Goal: Information Seeking & Learning: Learn about a topic

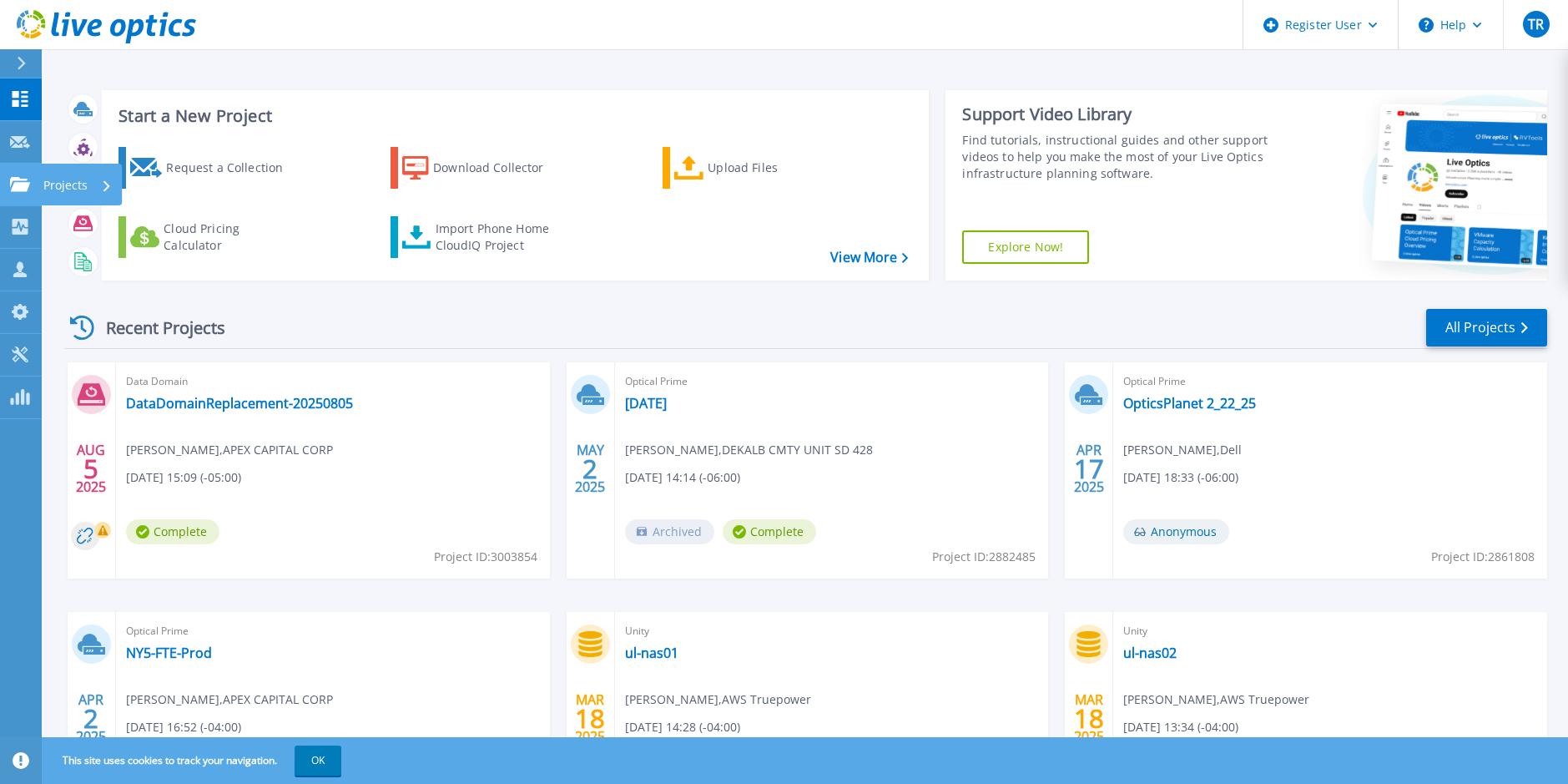
click at [18, 179] on icon at bounding box center [20, 183] width 20 height 14
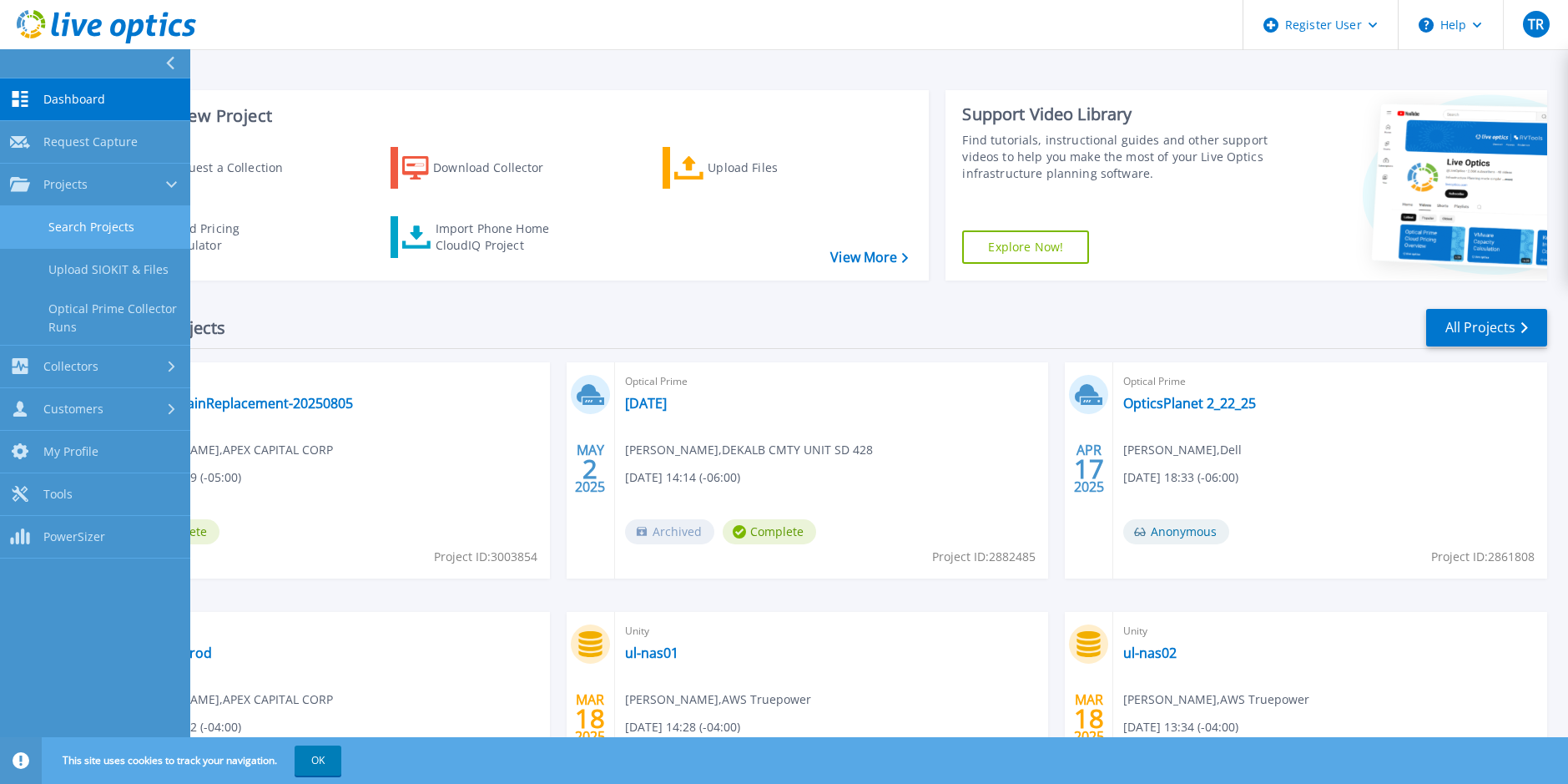
click at [64, 227] on link "Search Projects" at bounding box center [95, 227] width 190 height 43
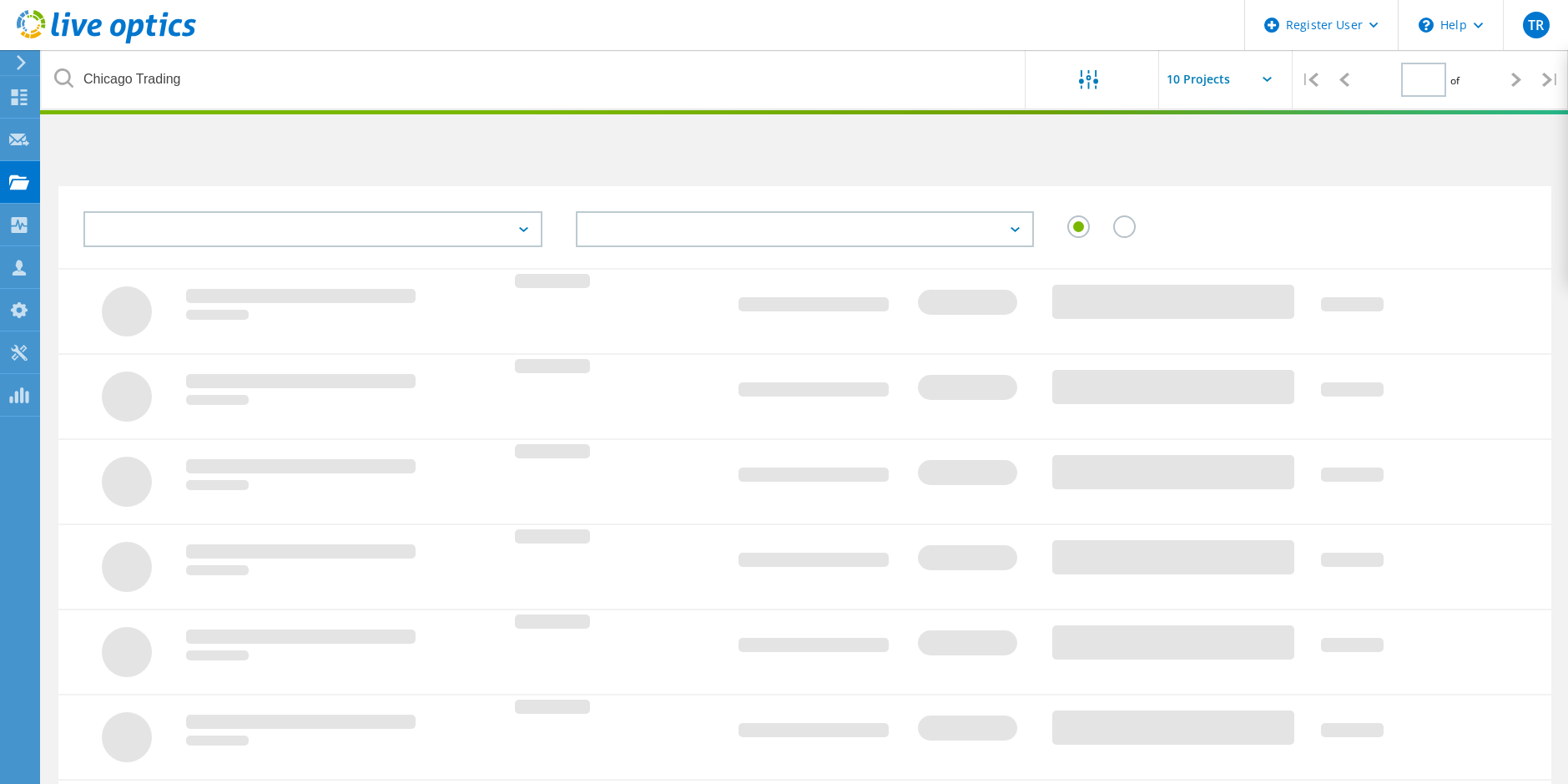
type input "1"
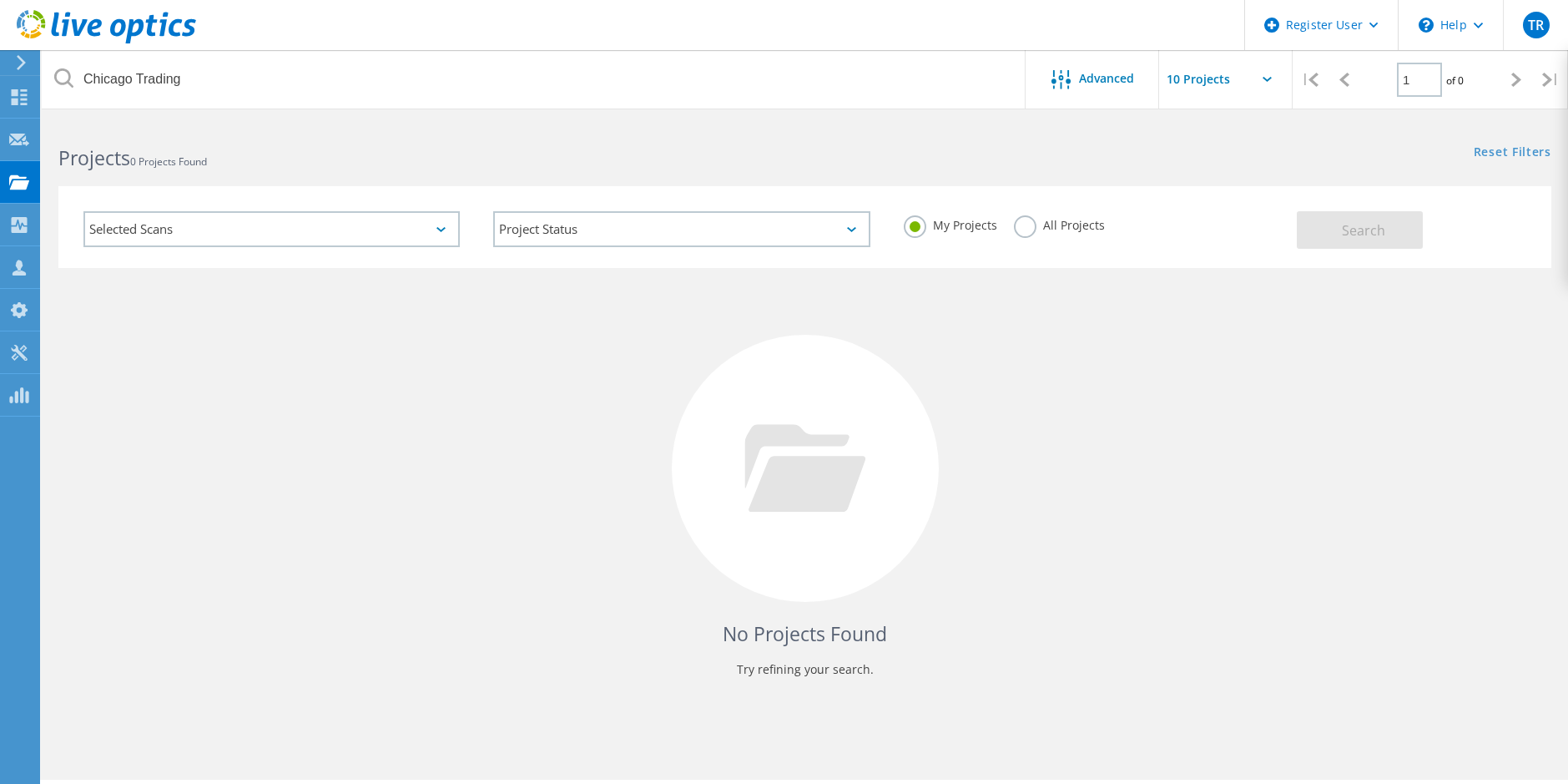
click at [1027, 221] on label "All Projects" at bounding box center [1060, 223] width 91 height 16
click at [0, 0] on input "All Projects" at bounding box center [0, 0] width 0 height 0
click at [1410, 220] on button "Search" at bounding box center [1360, 230] width 126 height 38
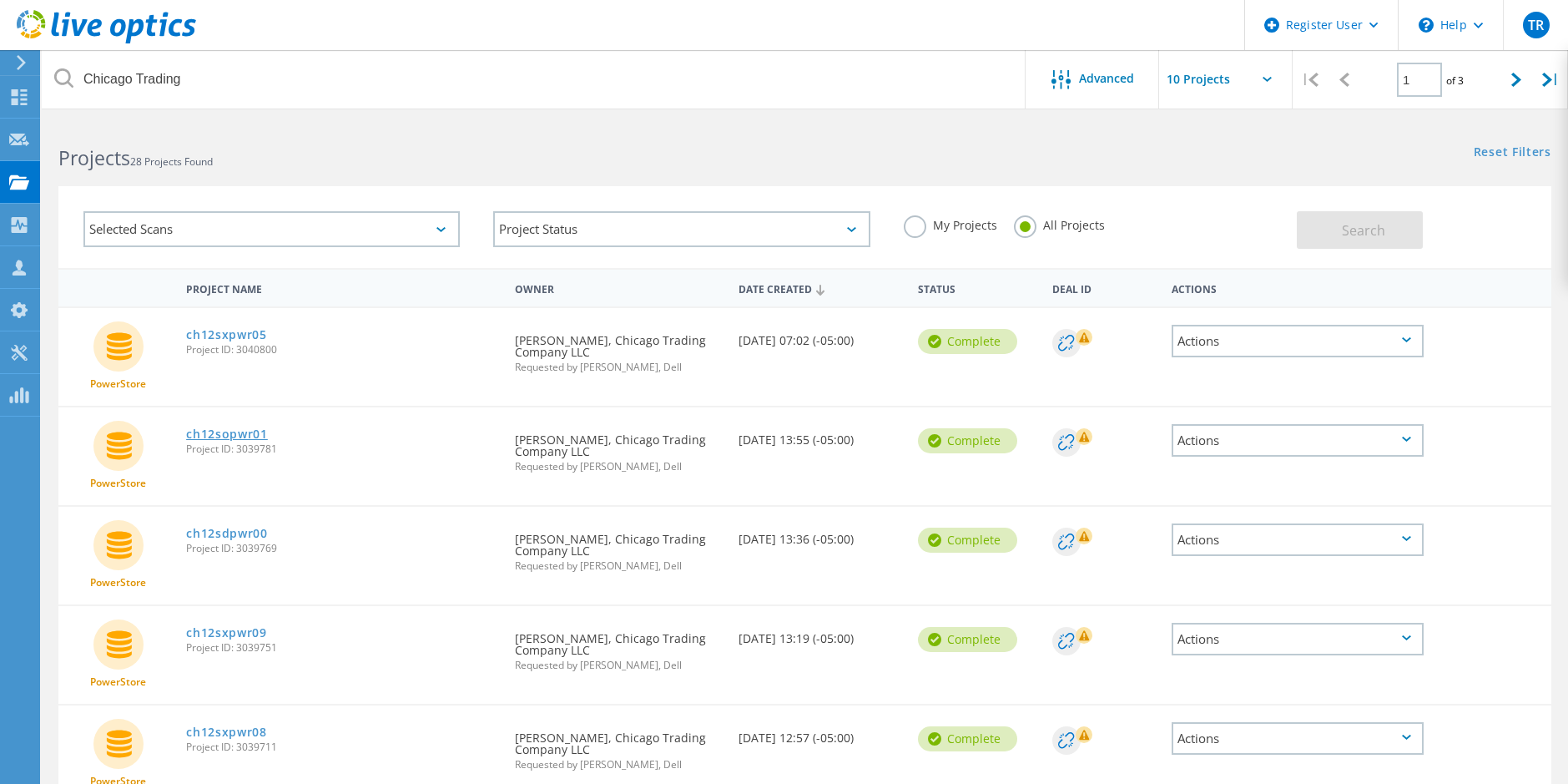
click at [242, 432] on link "ch12sopwr01" at bounding box center [227, 434] width 82 height 11
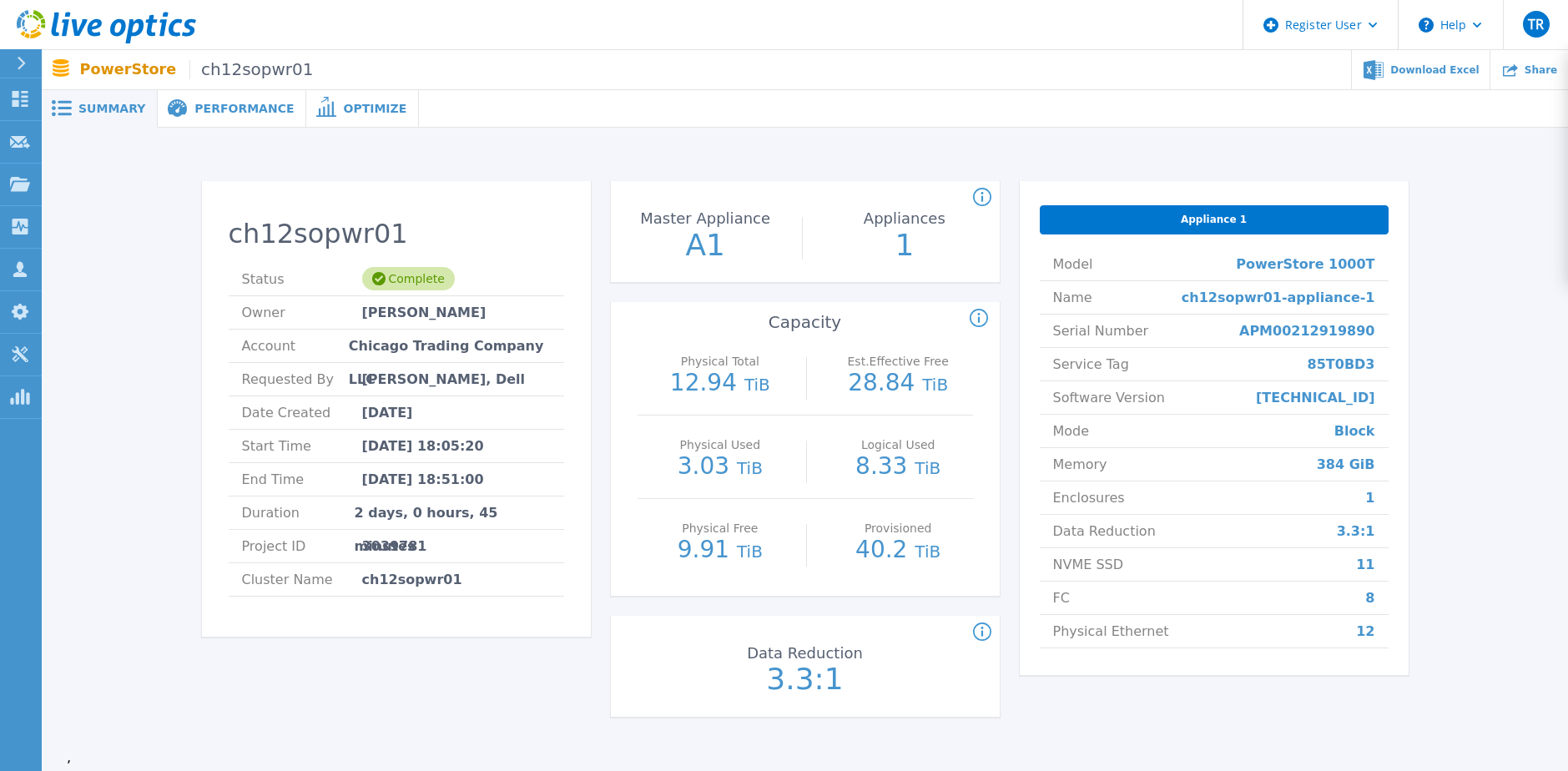
click at [227, 106] on span "Performance" at bounding box center [244, 108] width 100 height 11
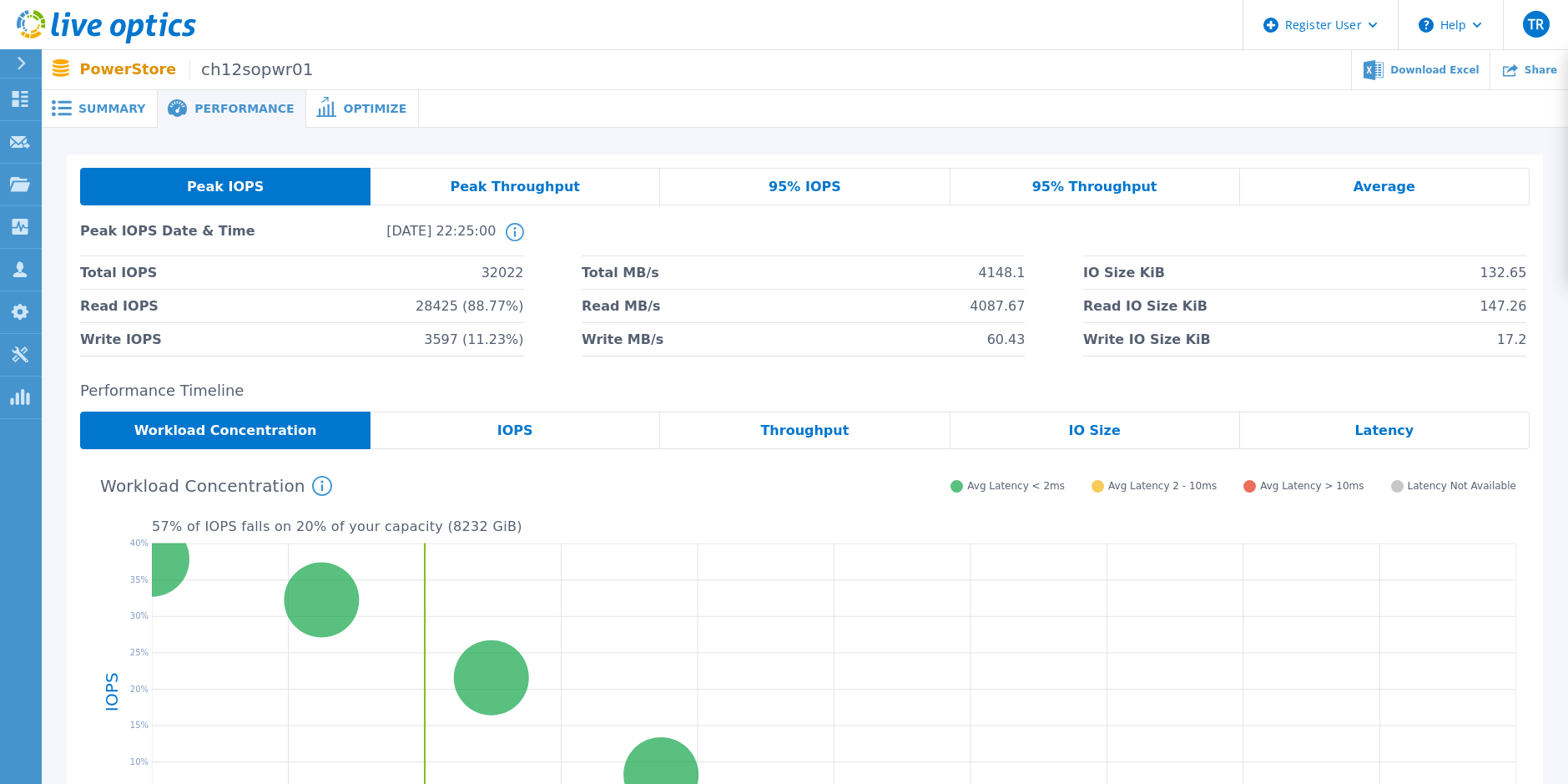
click at [518, 424] on span "IOPS" at bounding box center [515, 430] width 36 height 13
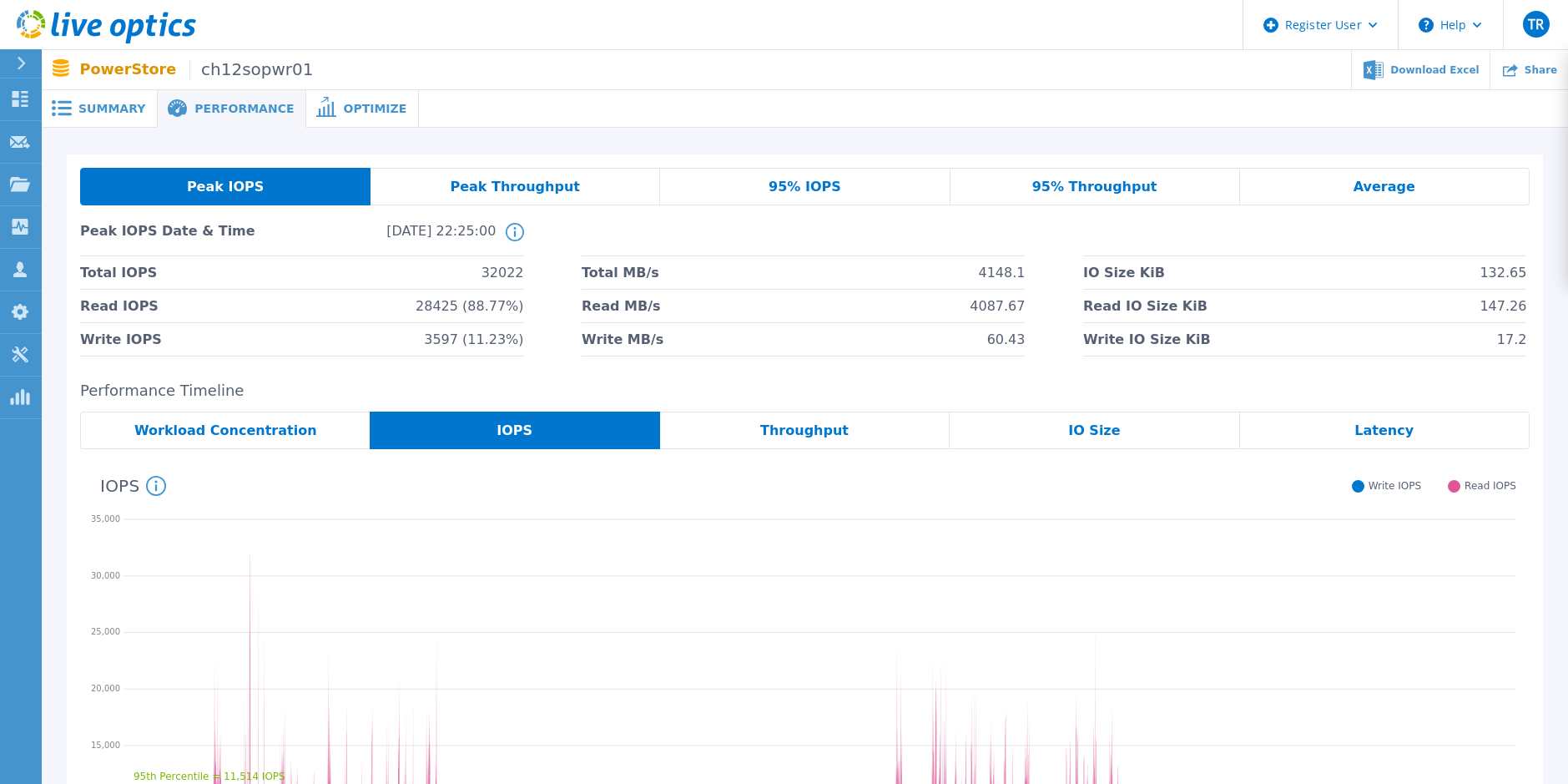
click at [103, 99] on div "Summary" at bounding box center [100, 109] width 116 height 38
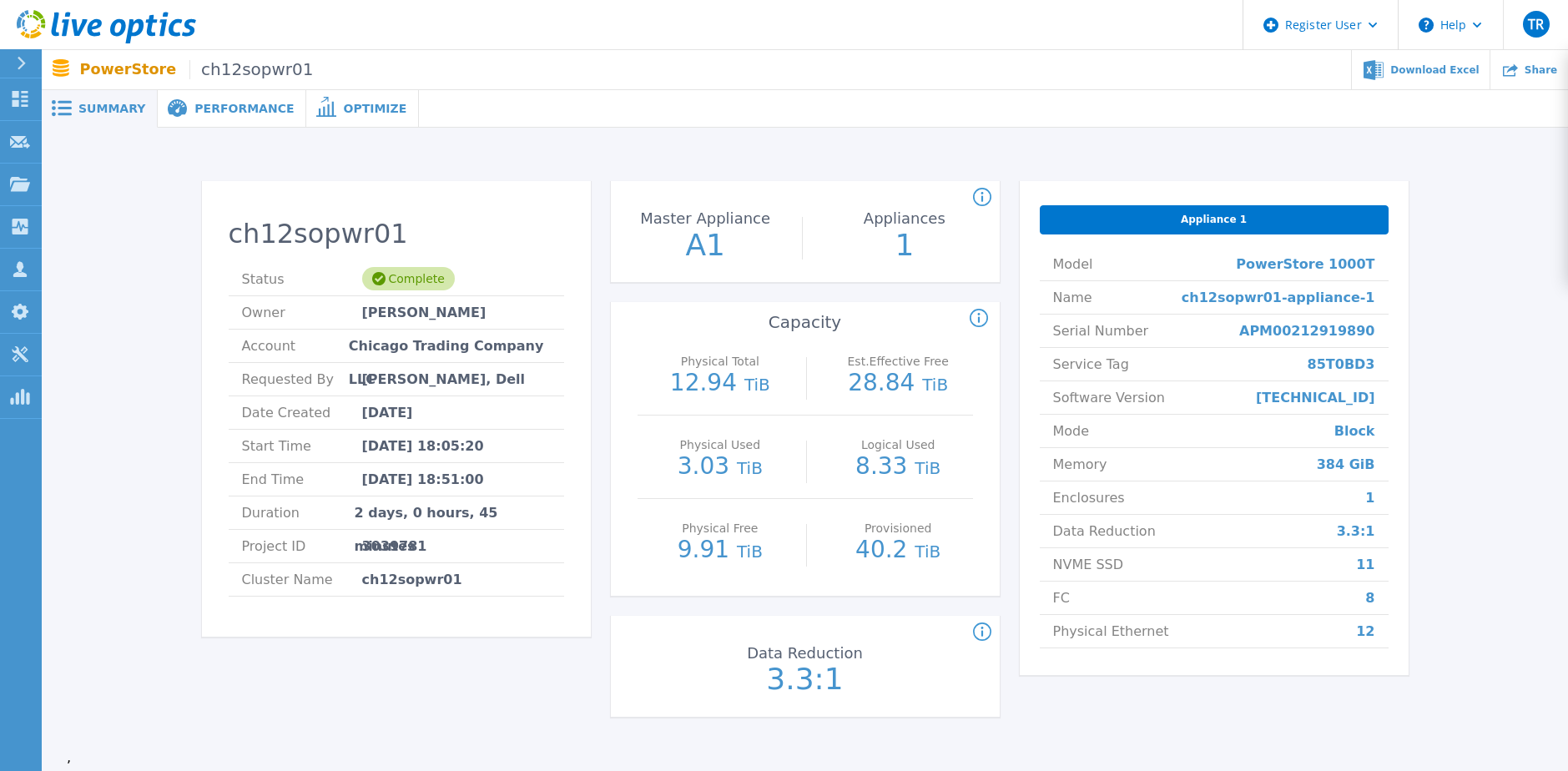
click at [235, 106] on span "Performance" at bounding box center [244, 108] width 100 height 11
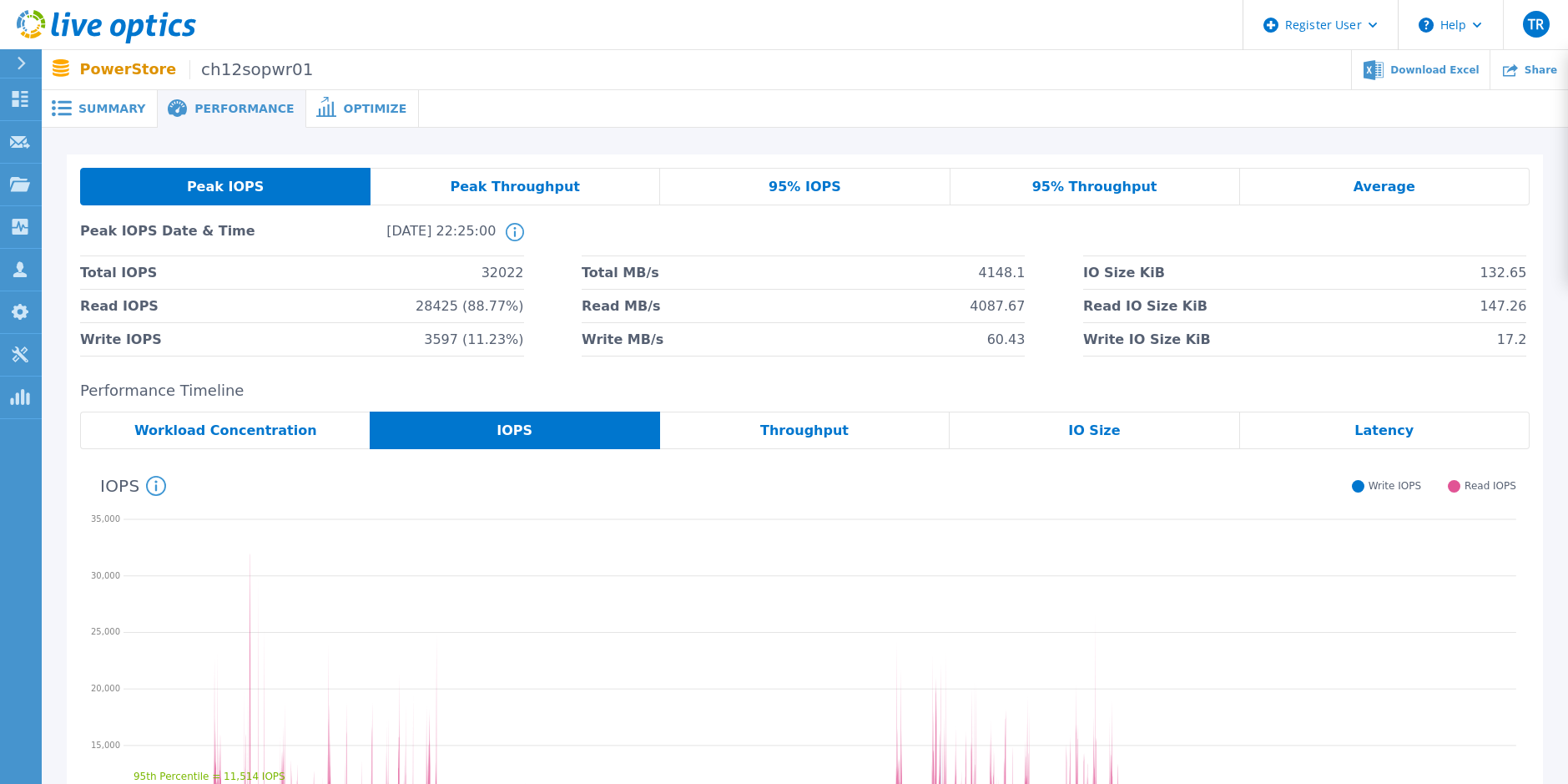
click at [86, 109] on span "Summary" at bounding box center [112, 108] width 67 height 11
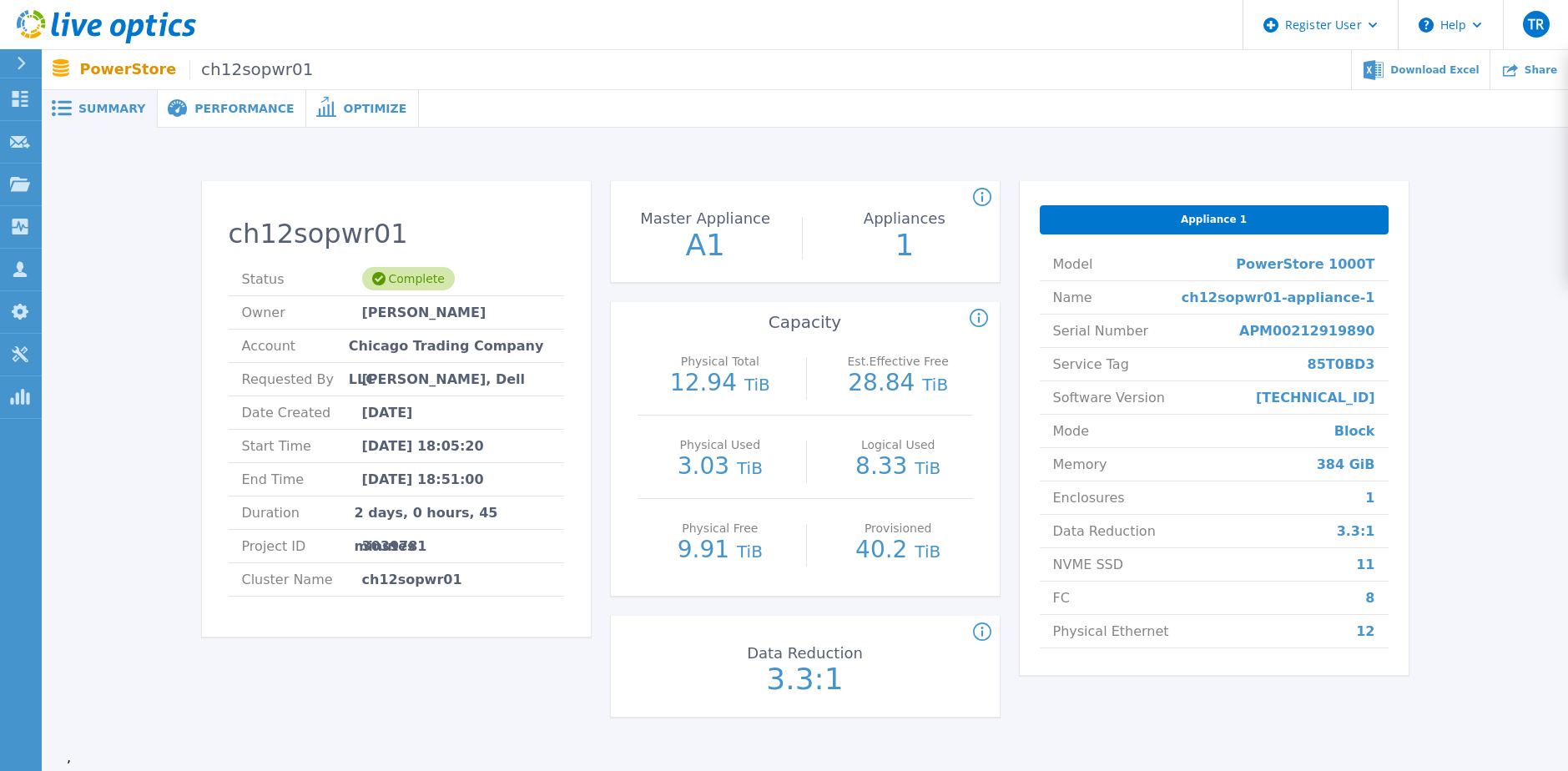
click at [222, 108] on span "Performance" at bounding box center [244, 108] width 100 height 11
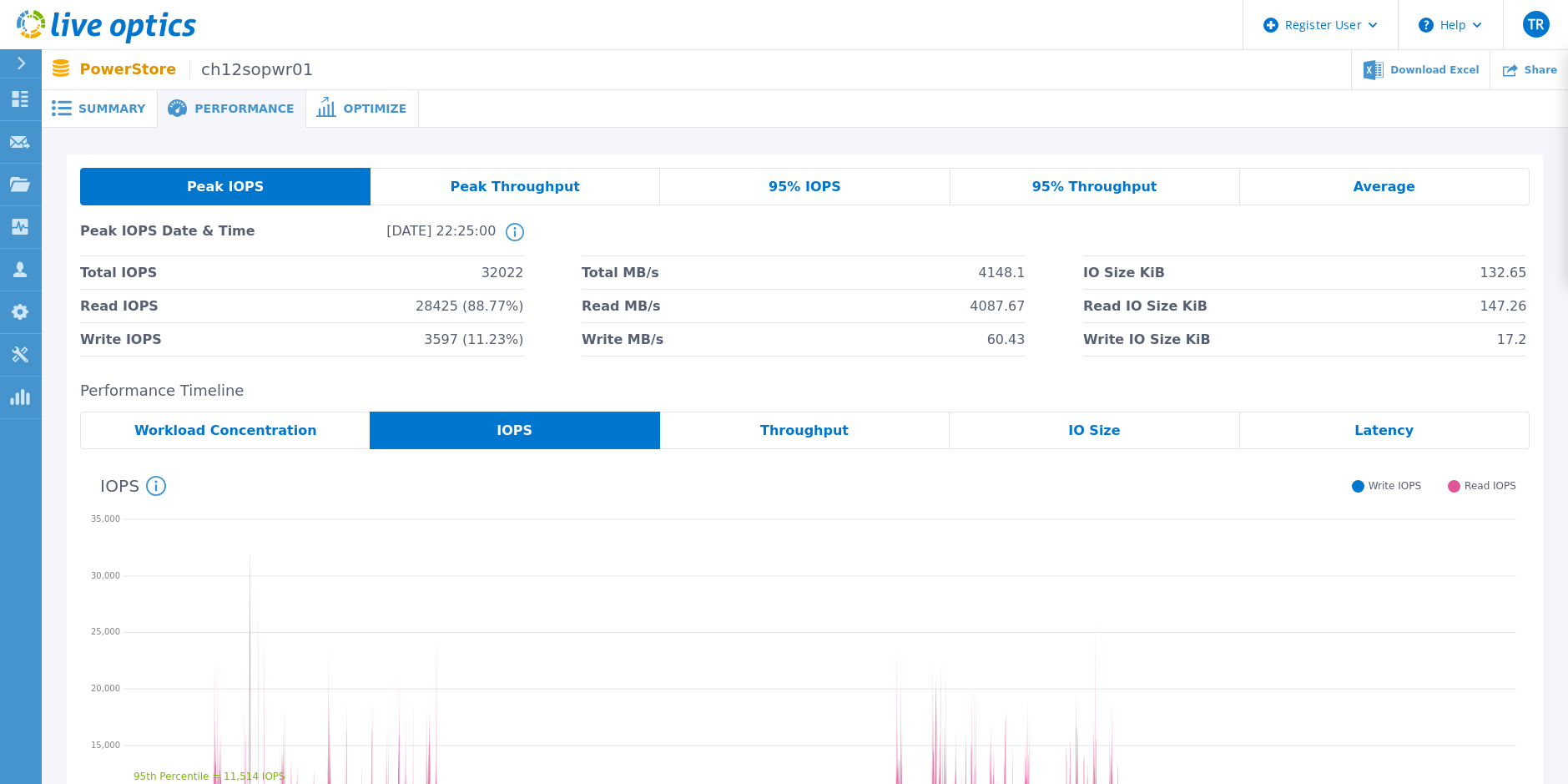
click at [119, 104] on span "Summary" at bounding box center [112, 108] width 67 height 11
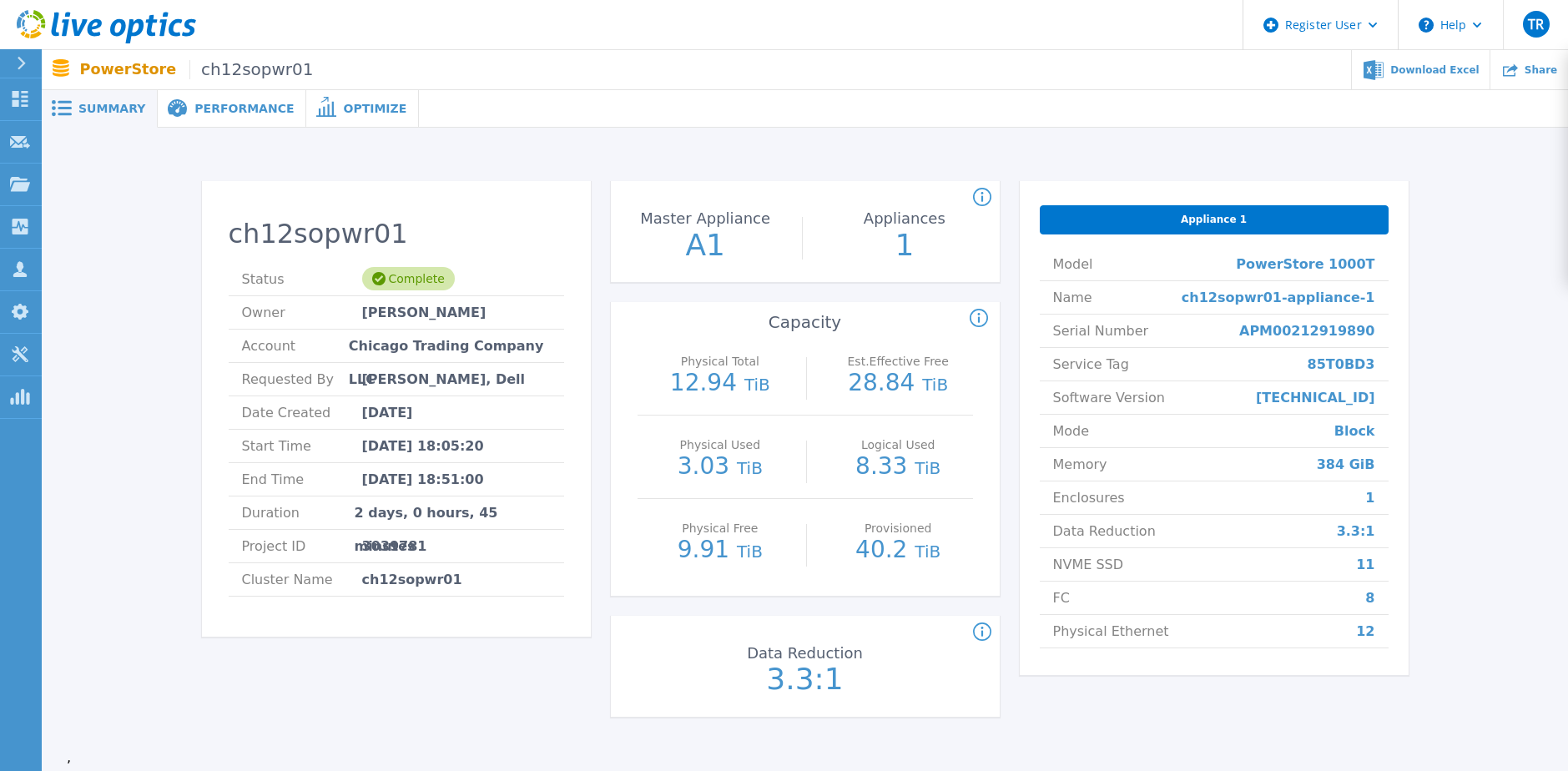
click at [343, 110] on span "Optimize" at bounding box center [374, 108] width 64 height 11
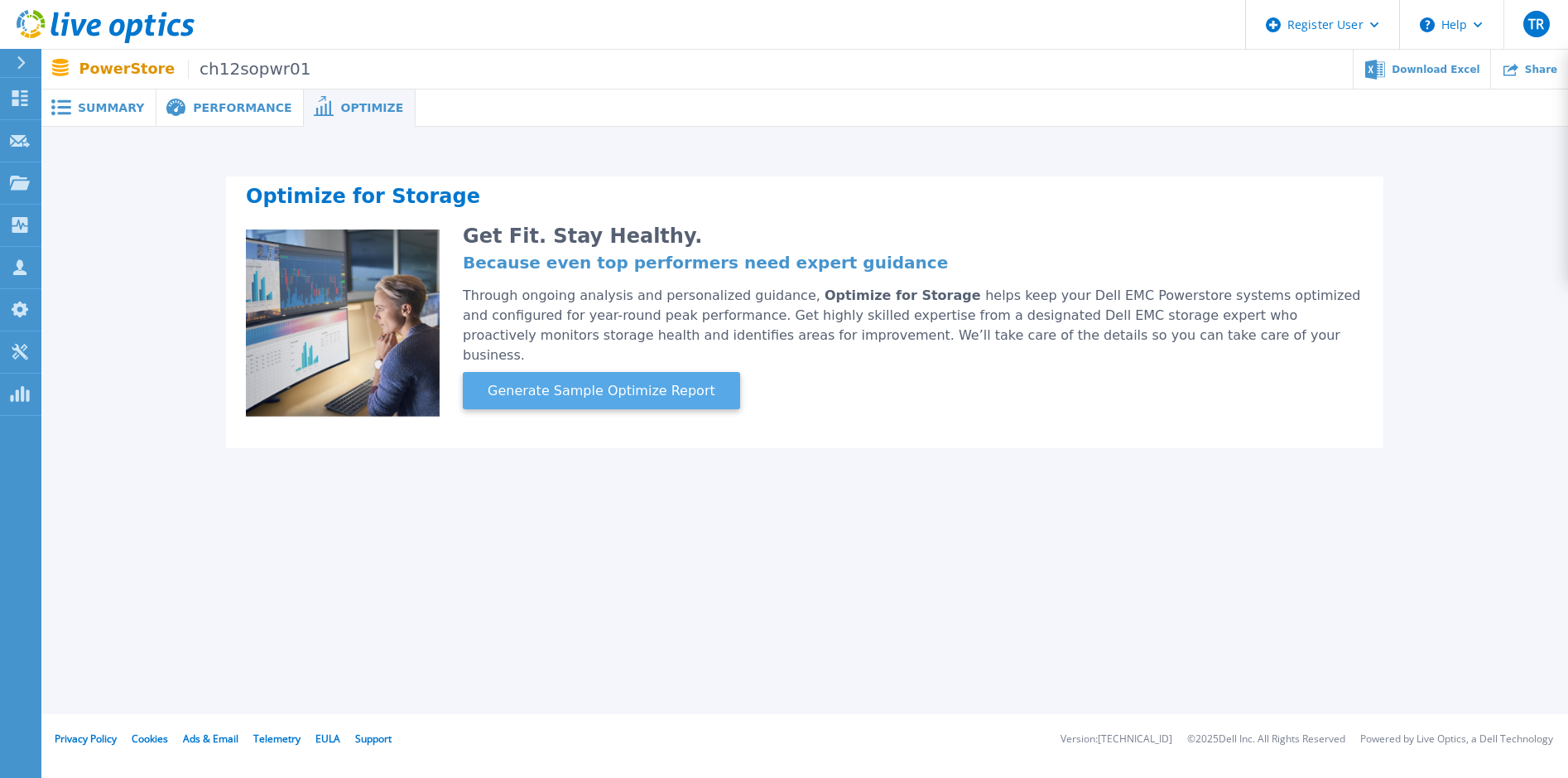
click at [601, 381] on span "Generate Sample Optimize Report" at bounding box center [602, 390] width 241 height 20
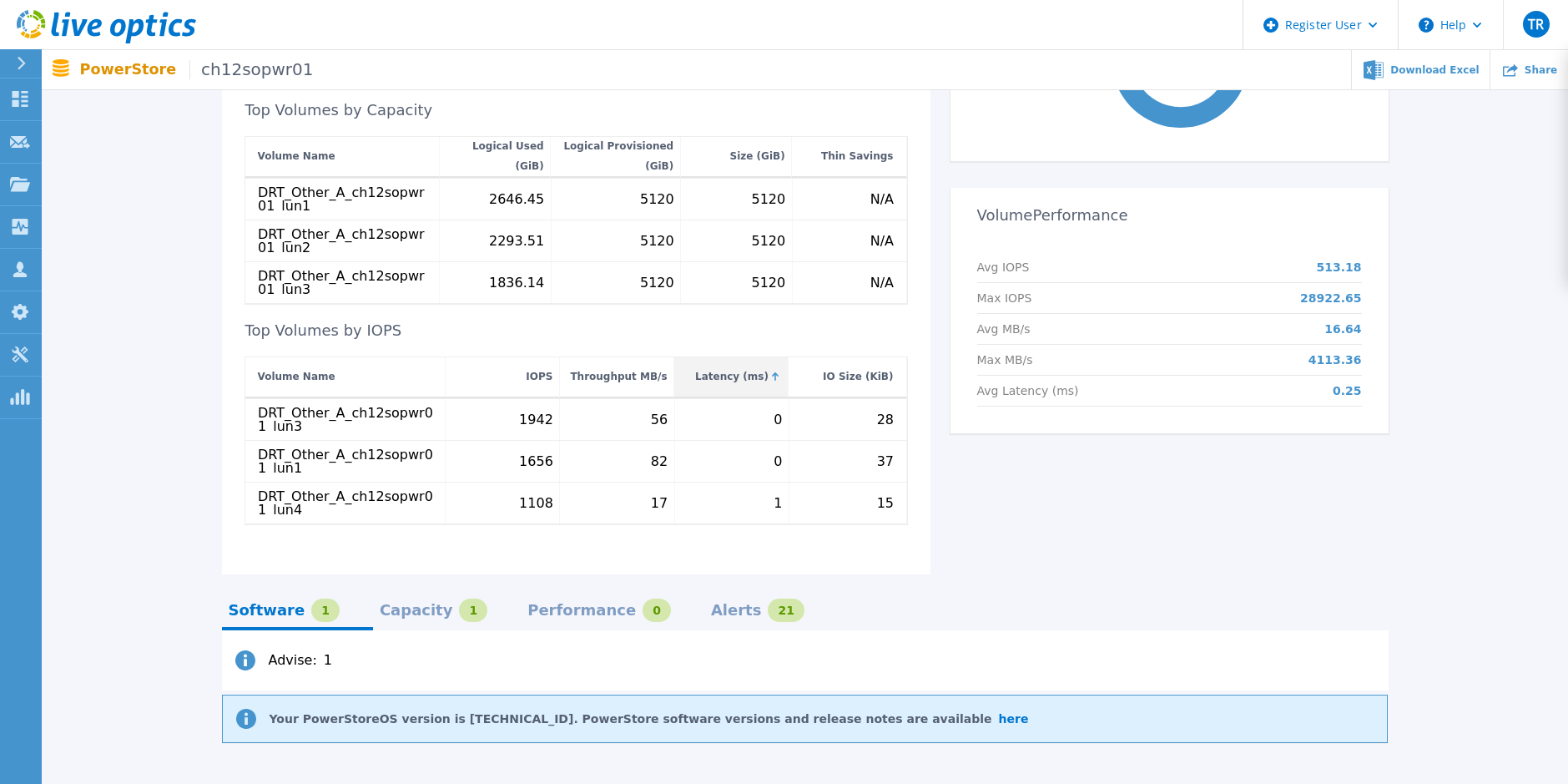
scroll to position [685, 0]
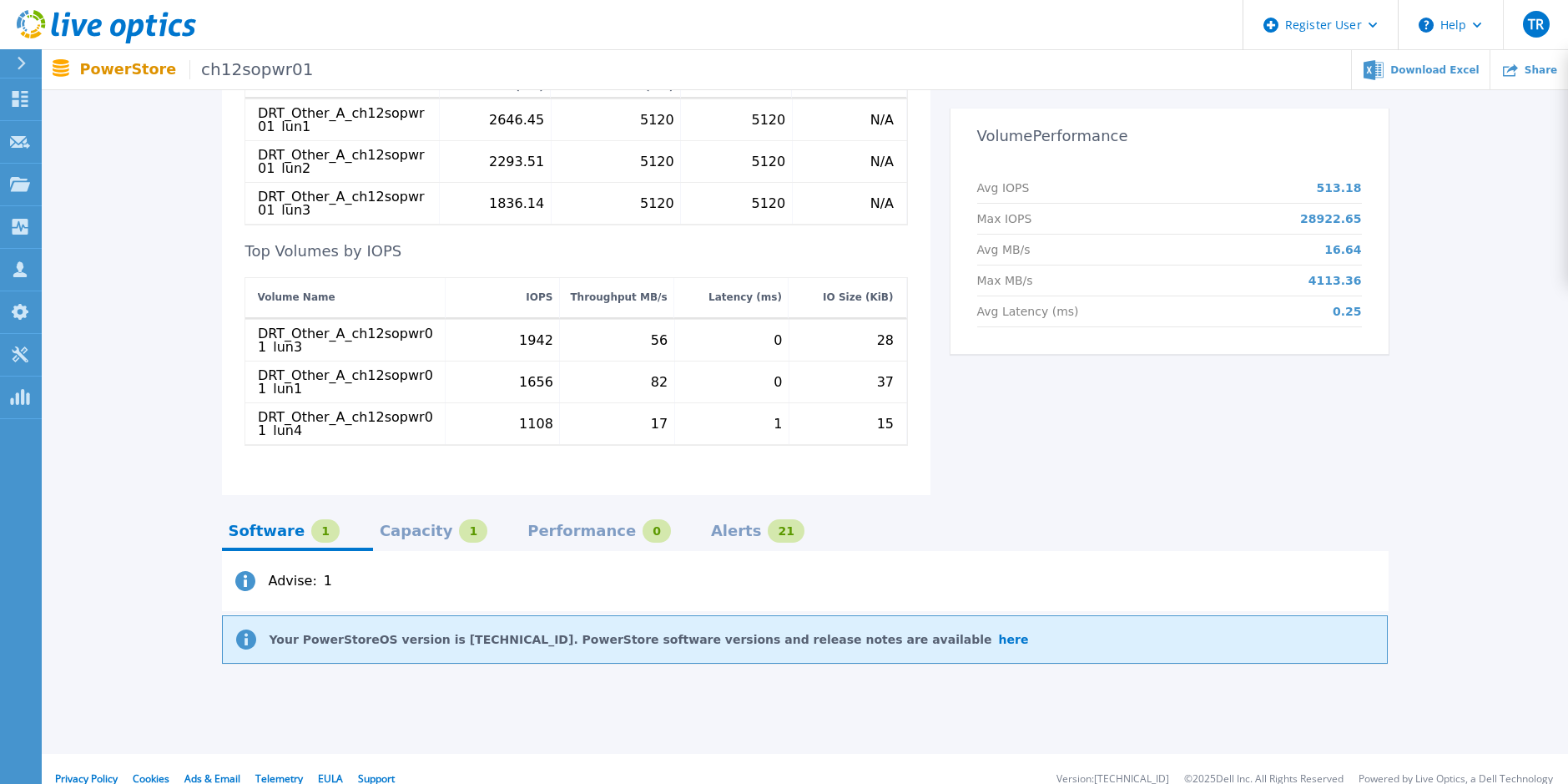
click at [711, 525] on div "Alerts" at bounding box center [736, 531] width 51 height 13
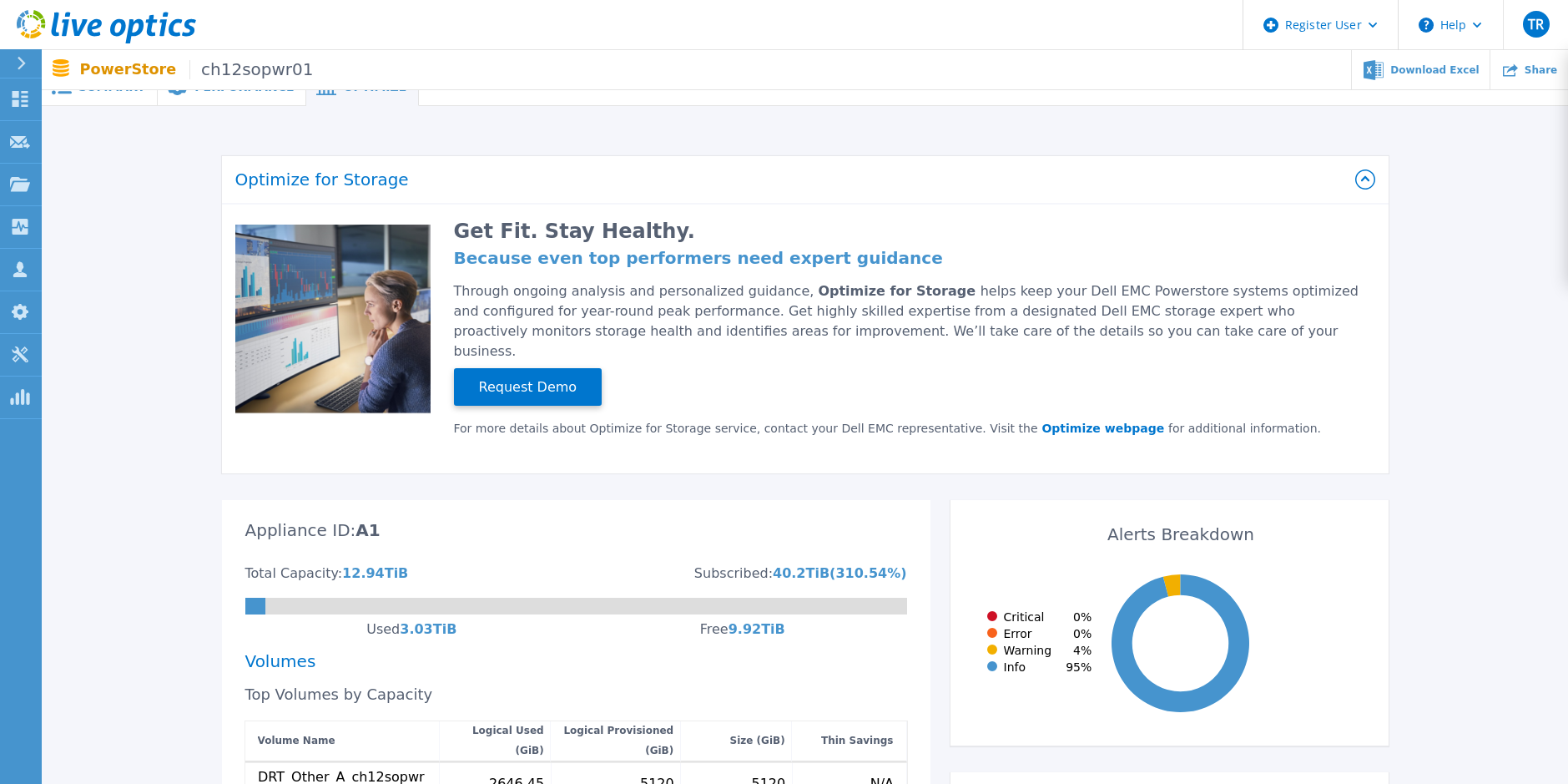
scroll to position [0, 0]
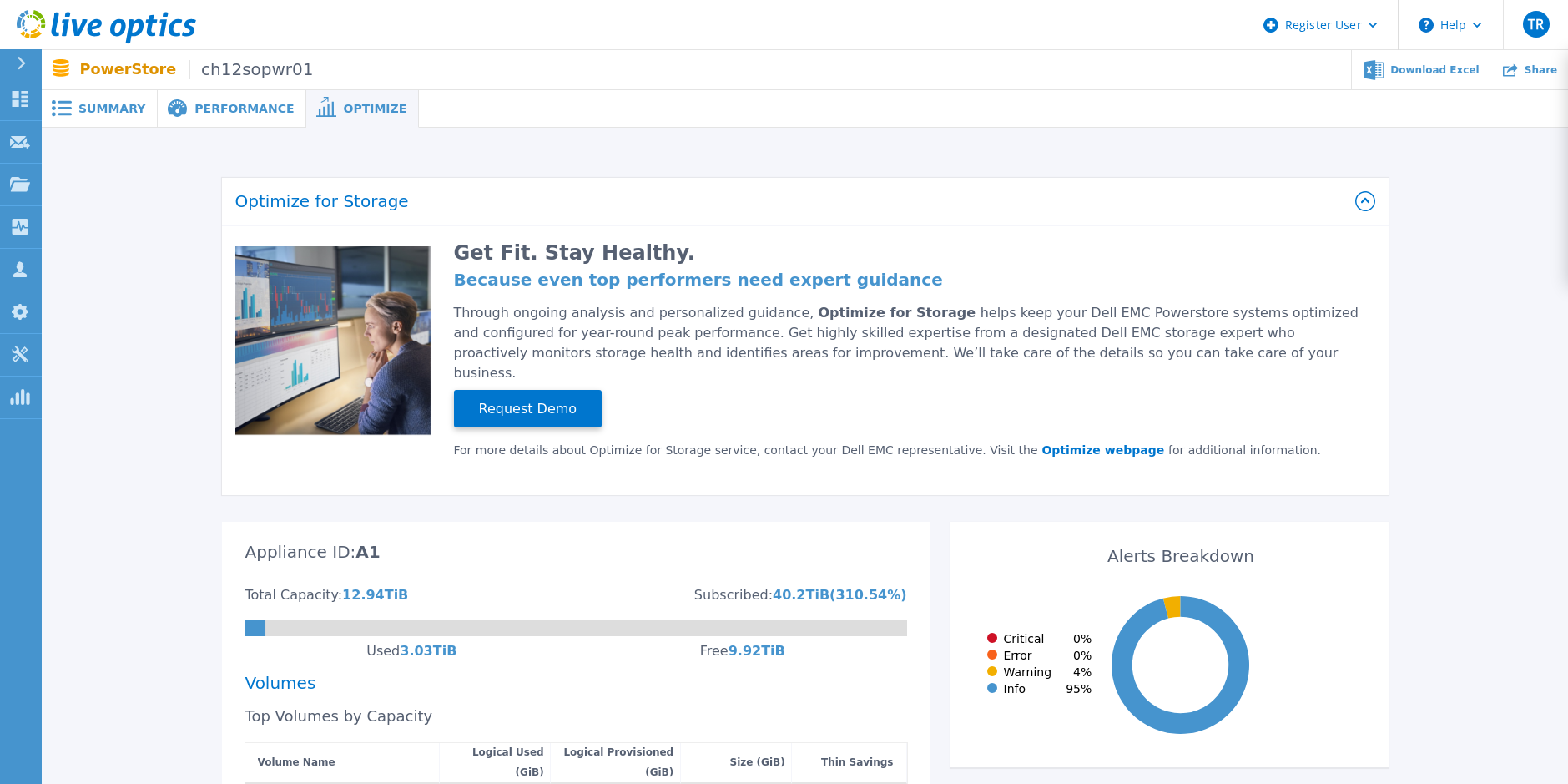
click at [123, 111] on span "Summary" at bounding box center [112, 108] width 67 height 11
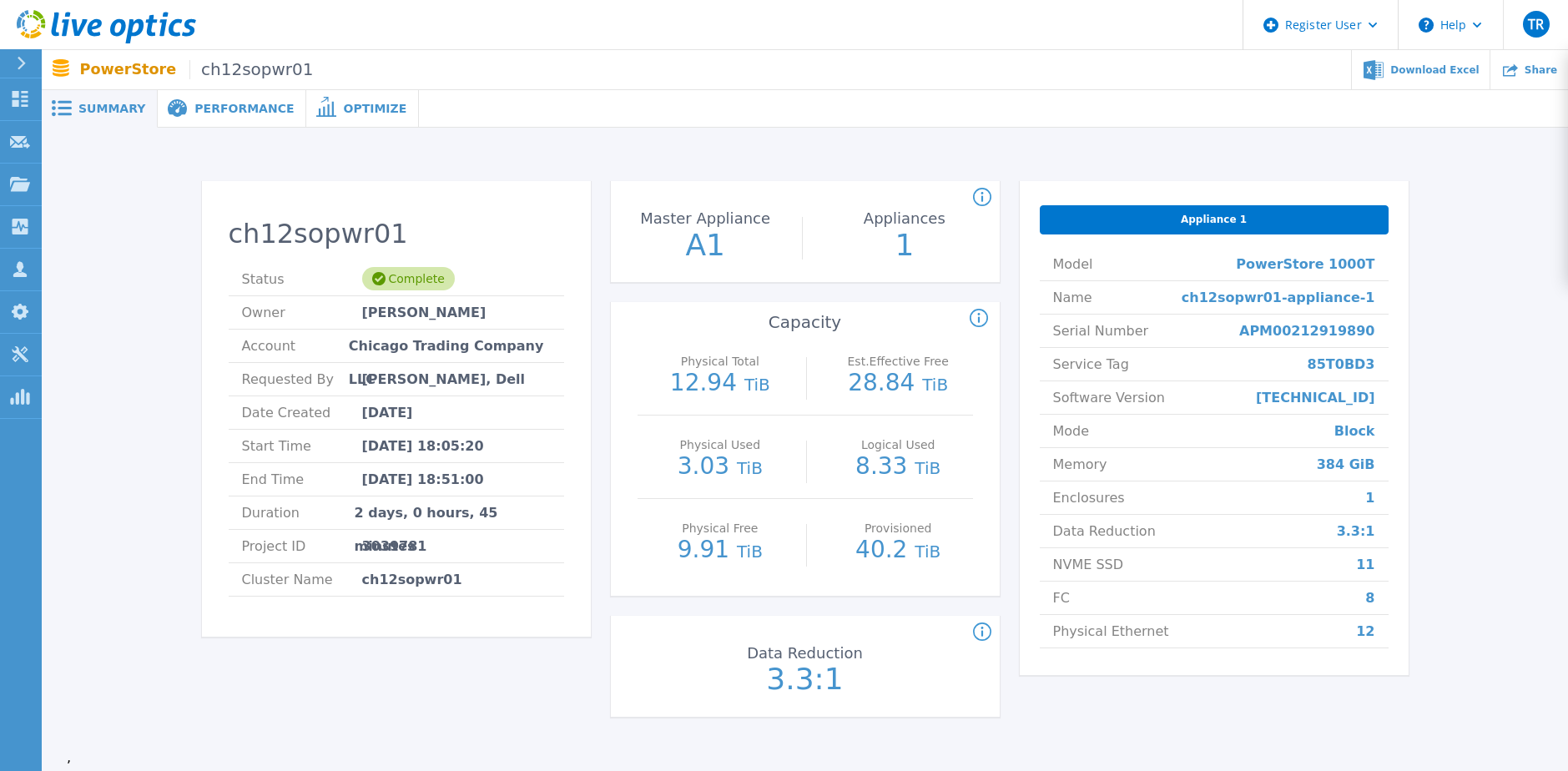
click at [241, 106] on span "Performance" at bounding box center [244, 108] width 100 height 11
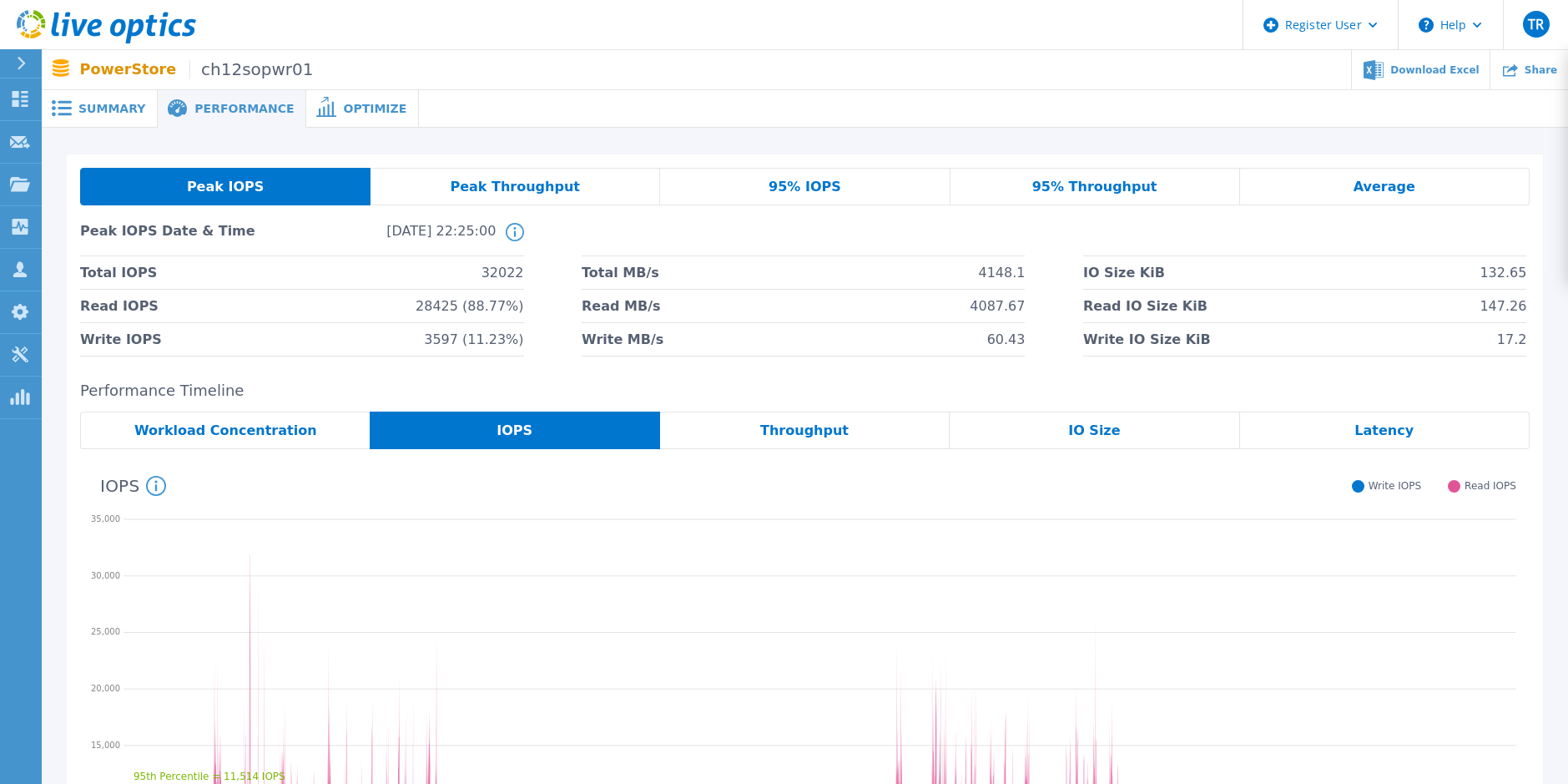
click at [811, 189] on span "95% IOPS" at bounding box center [805, 187] width 72 height 13
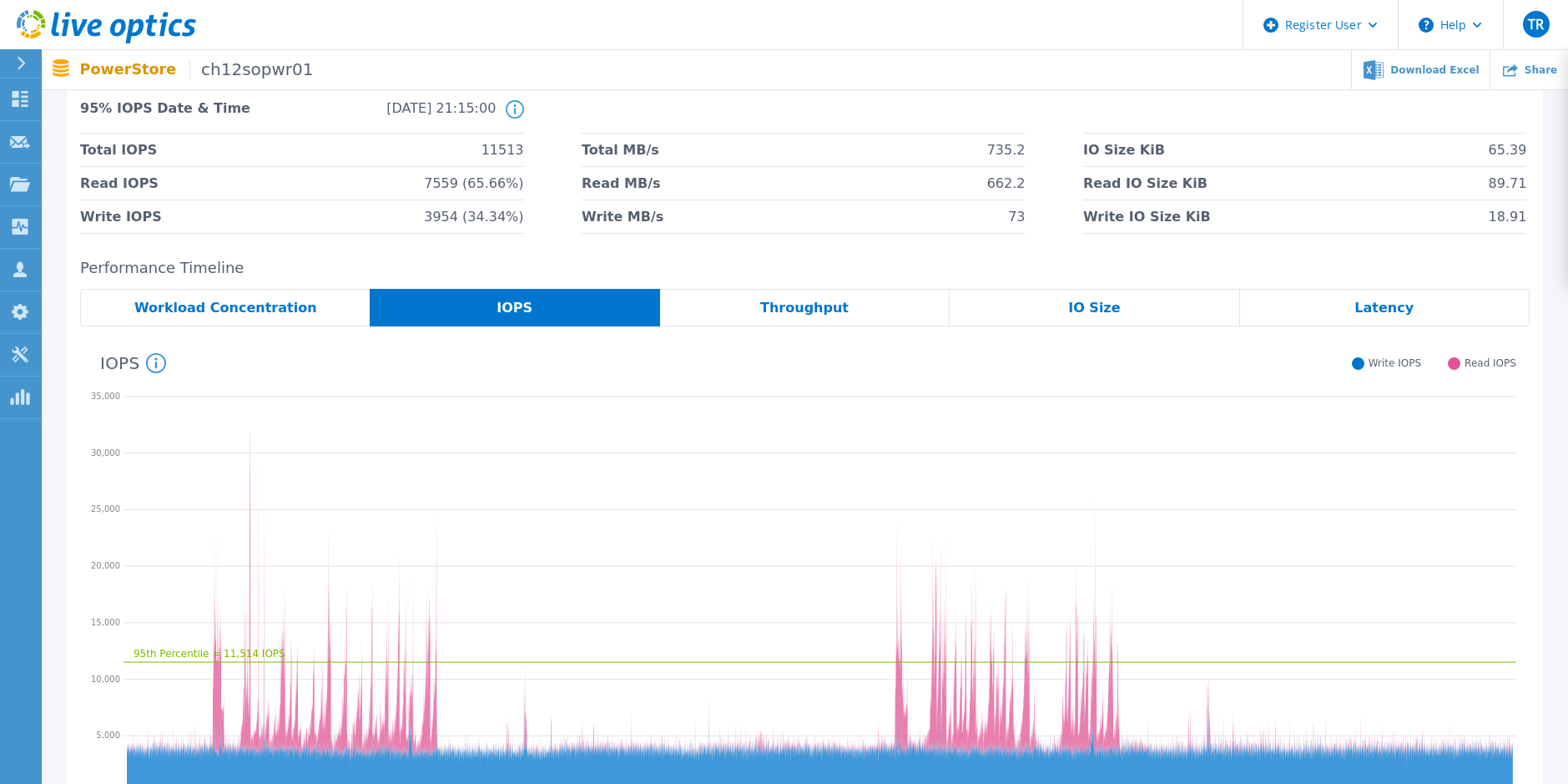
scroll to position [250, 0]
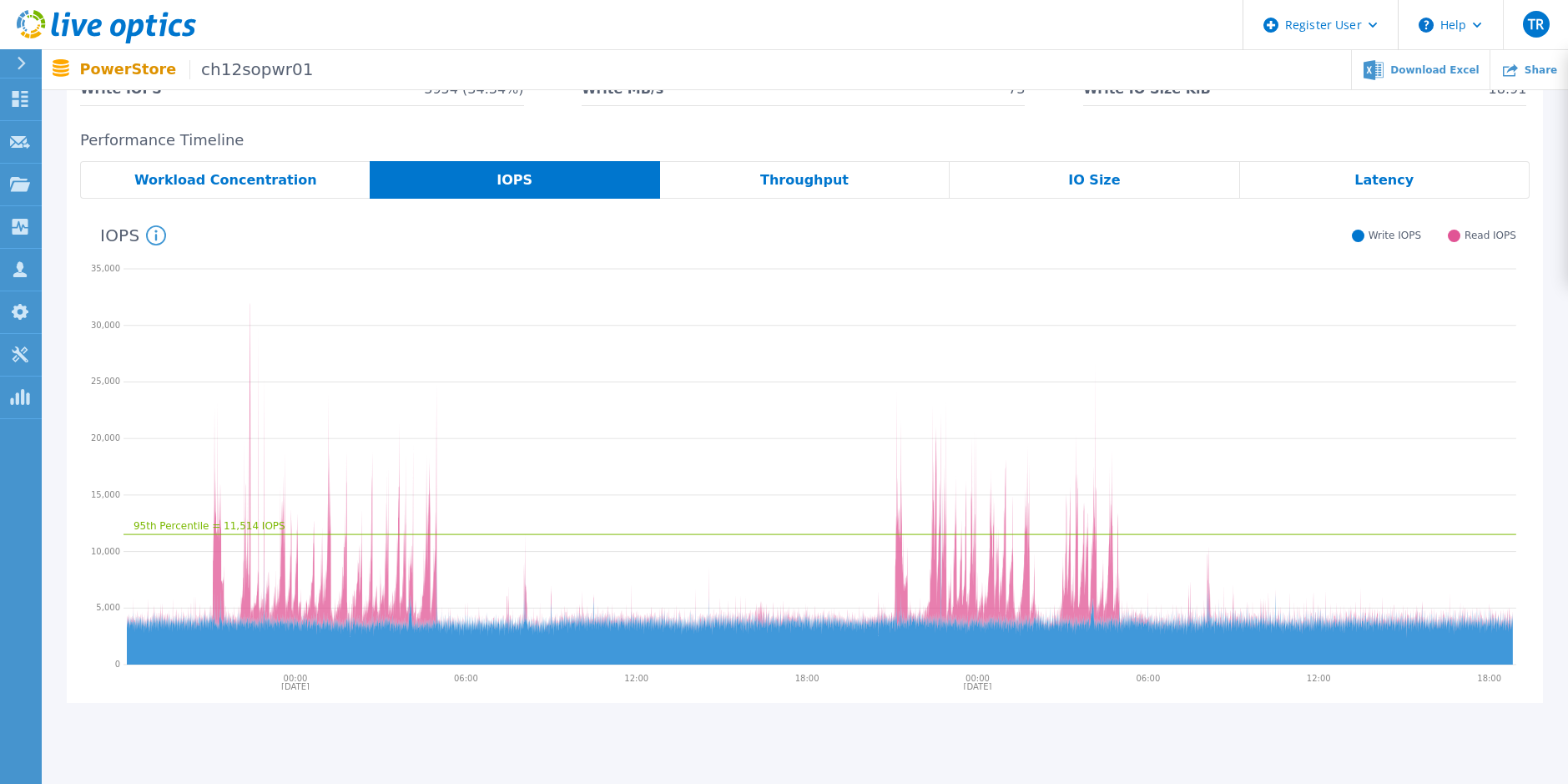
click at [601, 365] on icon "95th Percentile = 11,514 IOPS" at bounding box center [820, 464] width 1393 height 417
click at [23, 183] on icon at bounding box center [20, 183] width 20 height 14
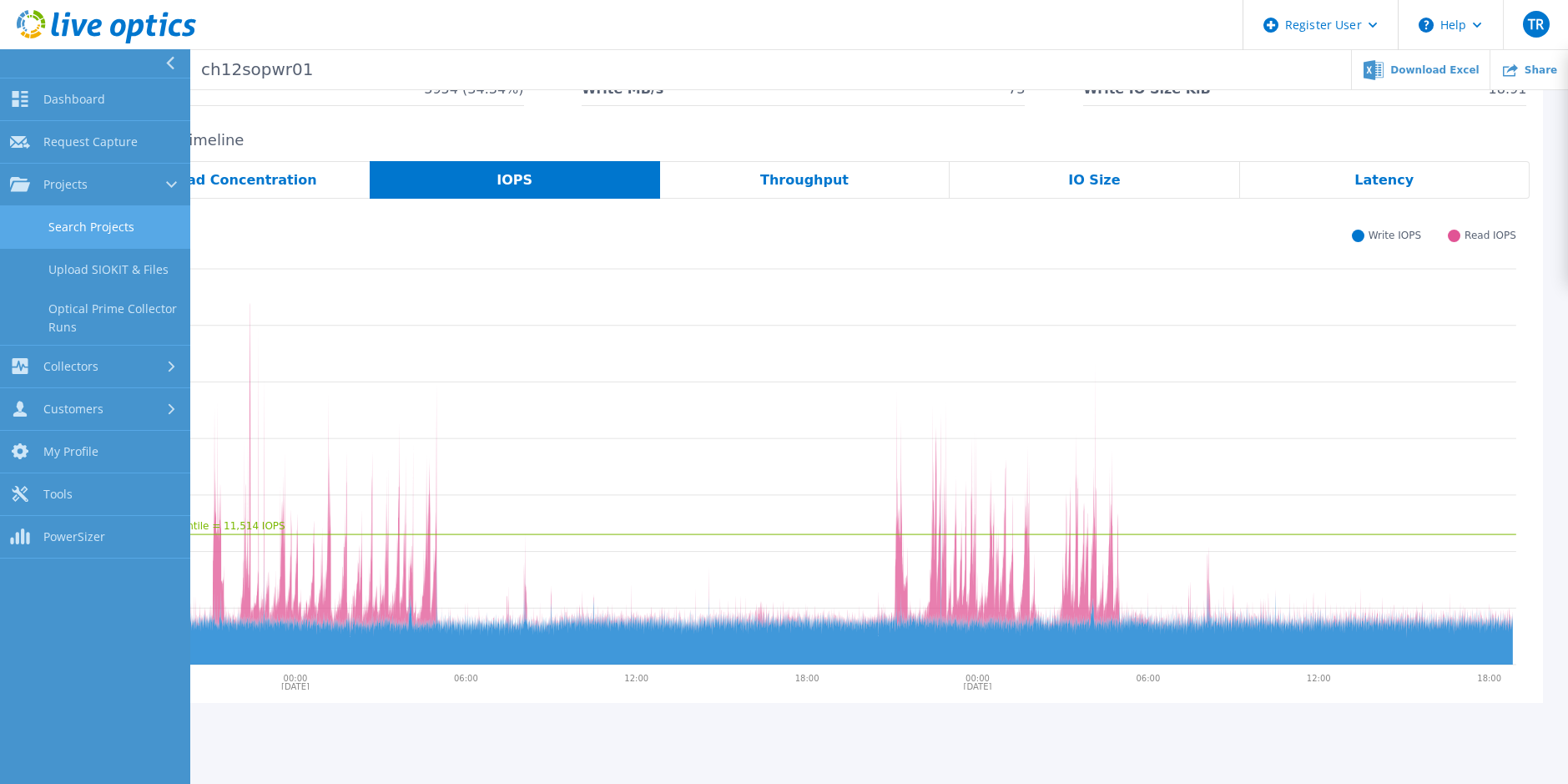
click at [107, 227] on link "Search Projects" at bounding box center [95, 227] width 190 height 43
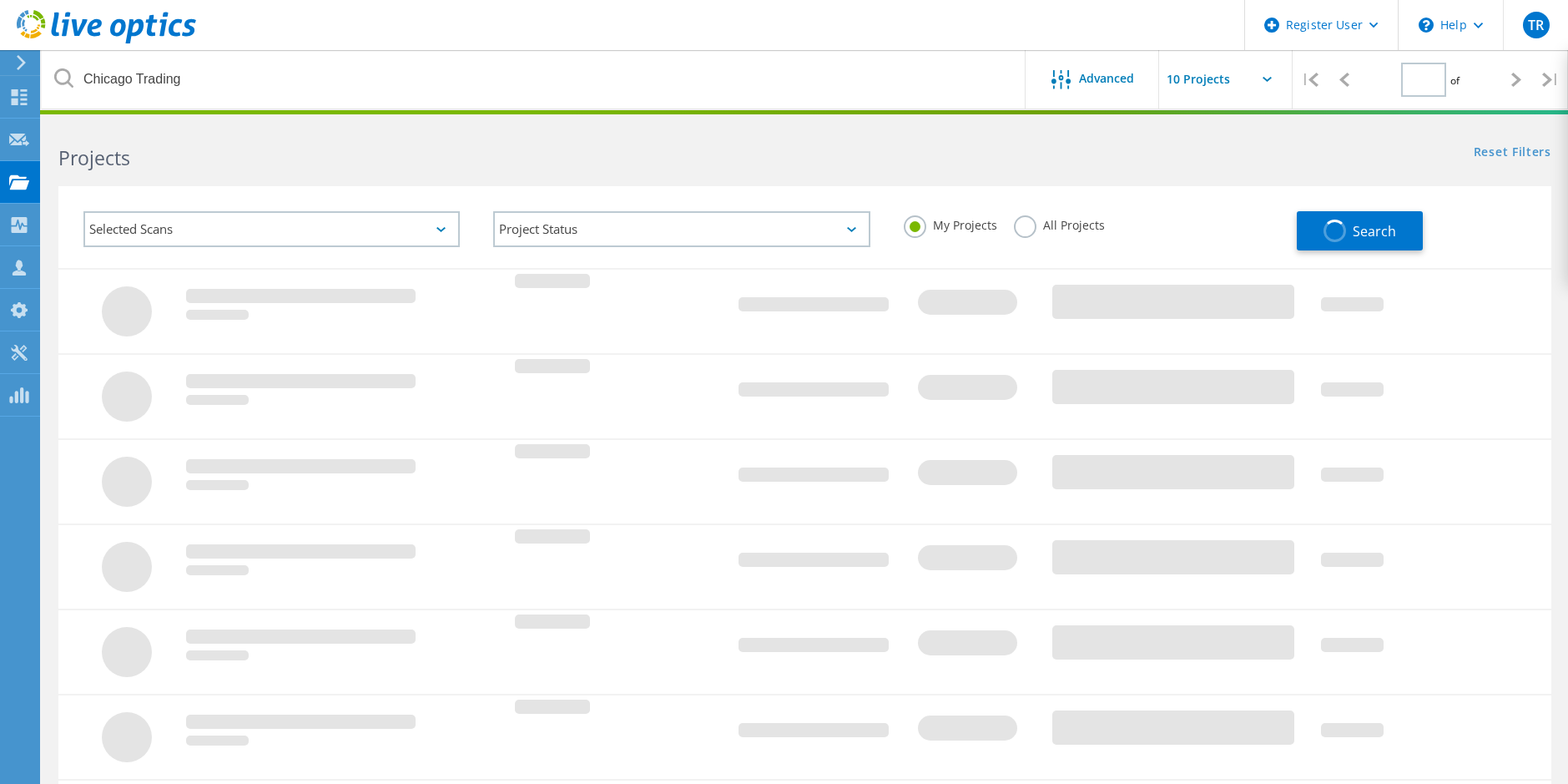
type input "1"
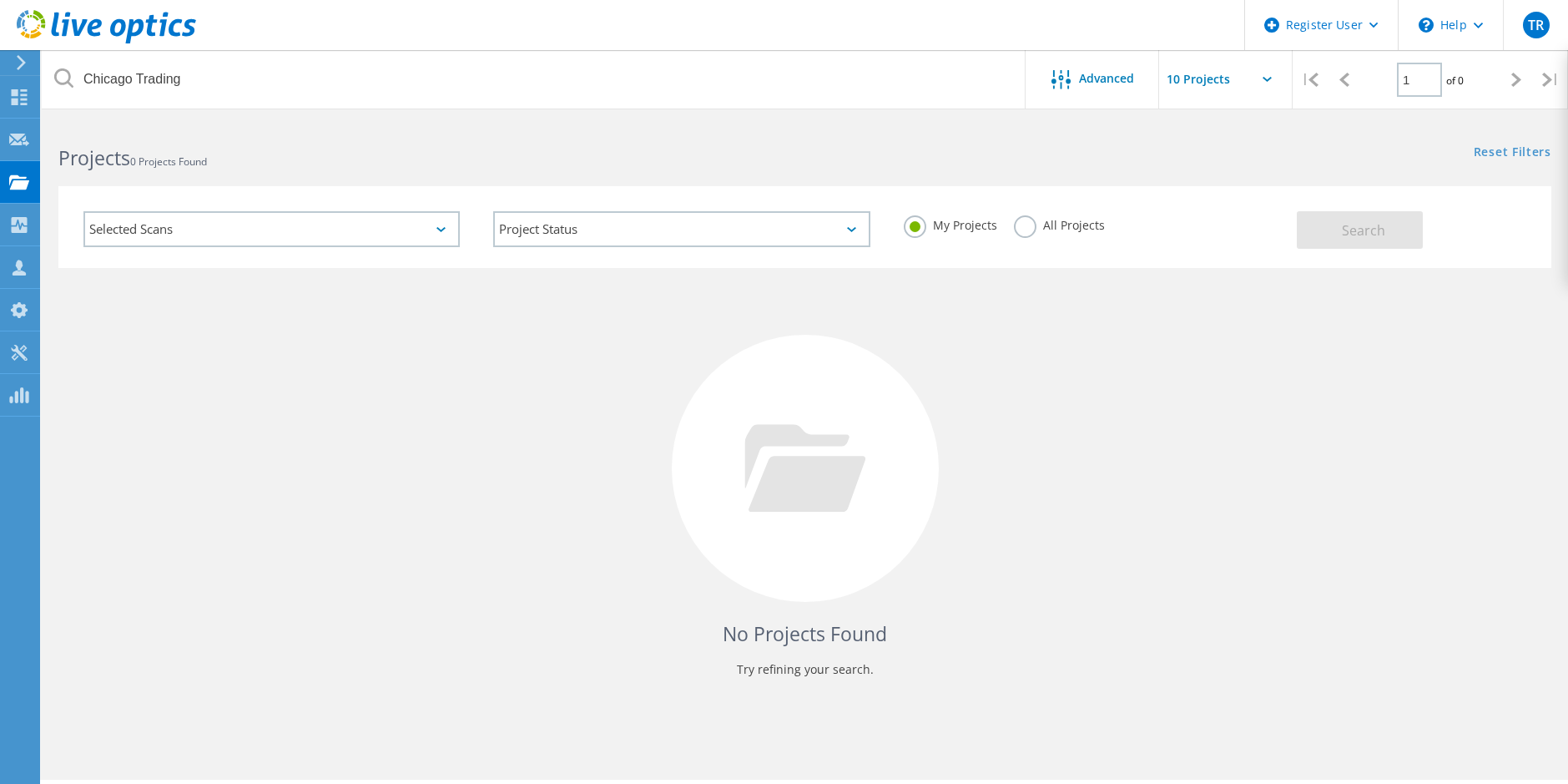
click at [1050, 224] on label "All Projects" at bounding box center [1060, 223] width 91 height 16
click at [0, 0] on input "All Projects" at bounding box center [0, 0] width 0 height 0
click at [1368, 237] on span "Search" at bounding box center [1364, 230] width 44 height 18
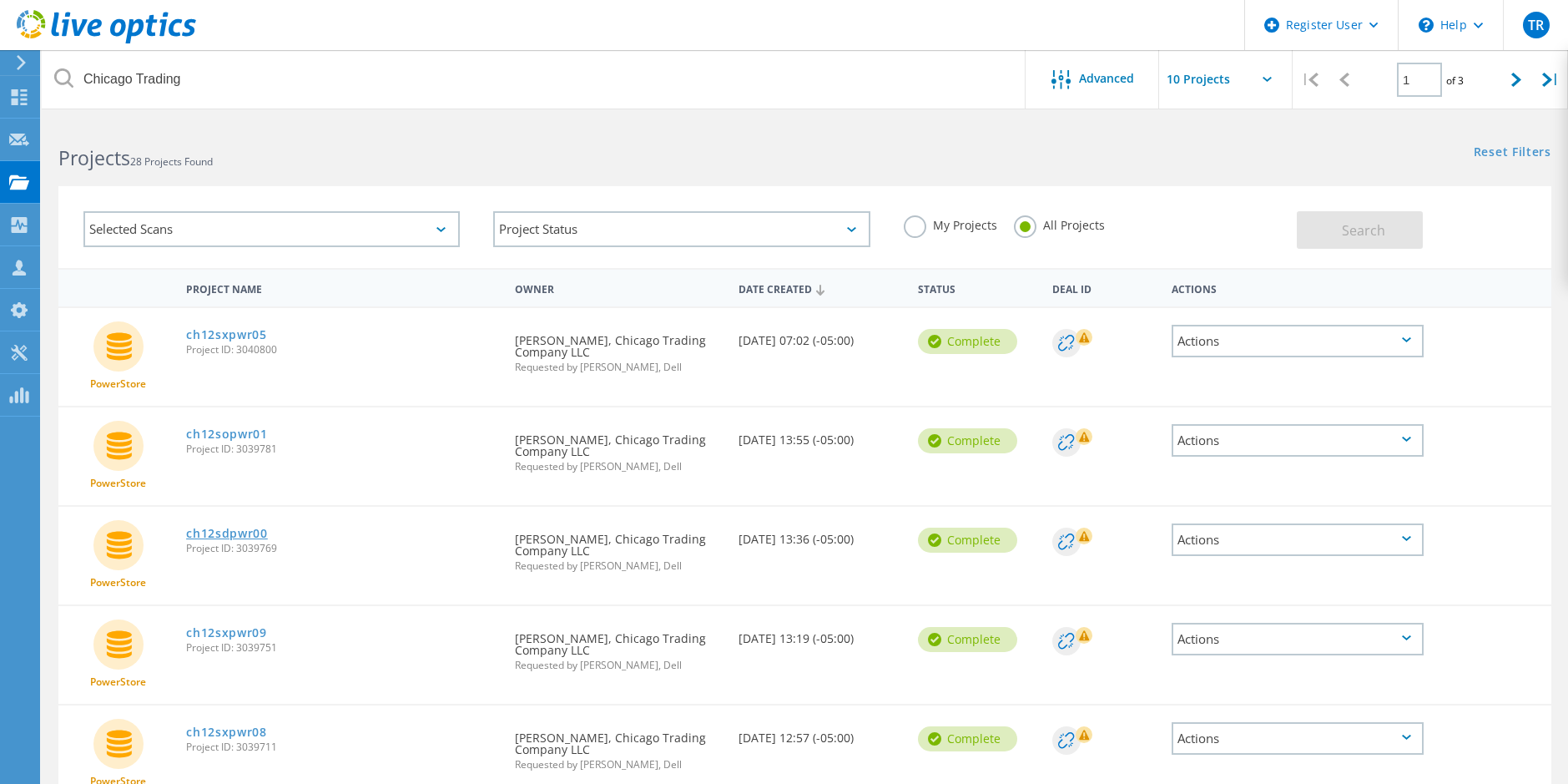
click at [227, 534] on link "ch12sdpwr00" at bounding box center [227, 533] width 82 height 11
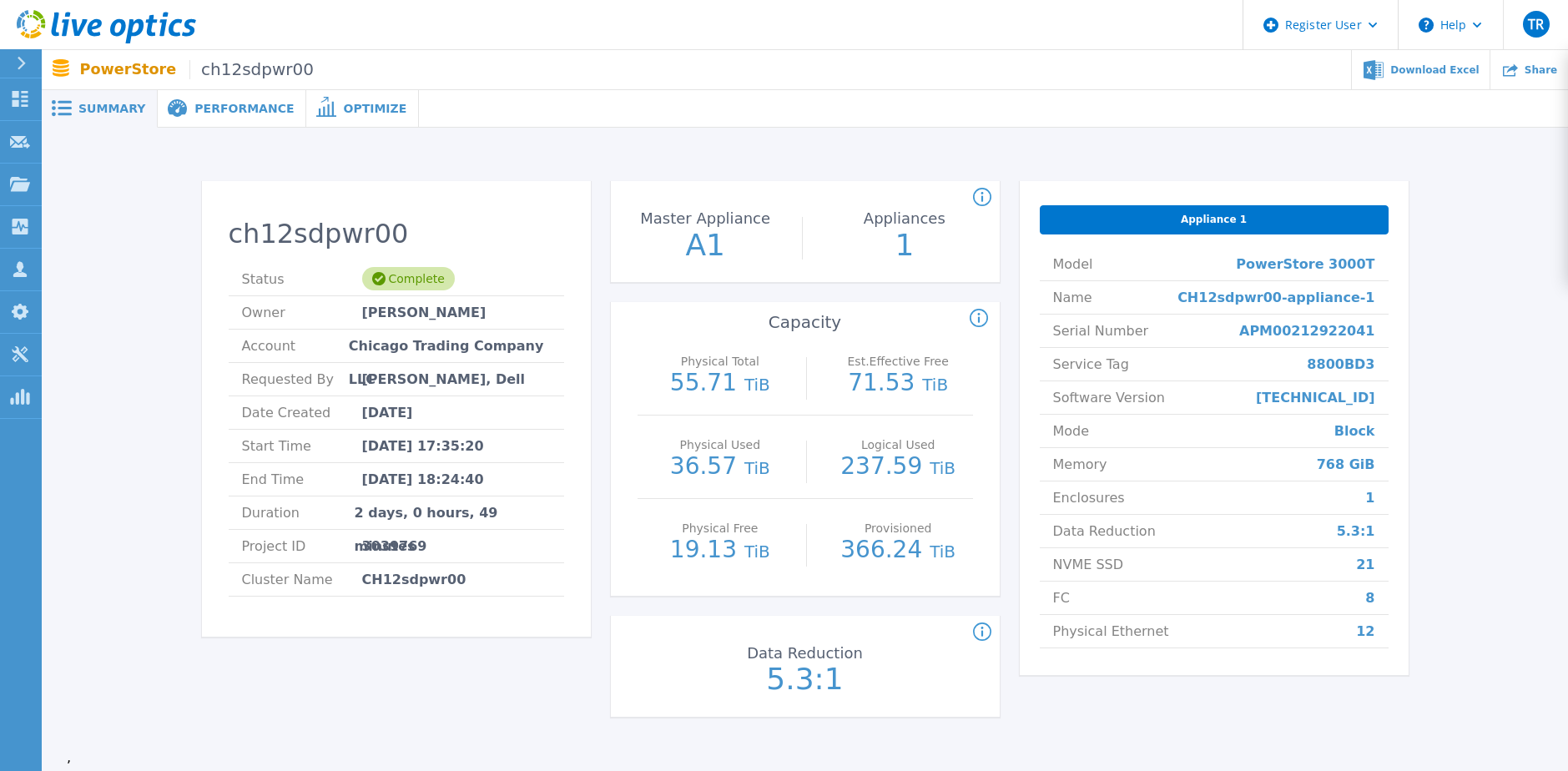
click at [214, 106] on span "Performance" at bounding box center [244, 108] width 100 height 11
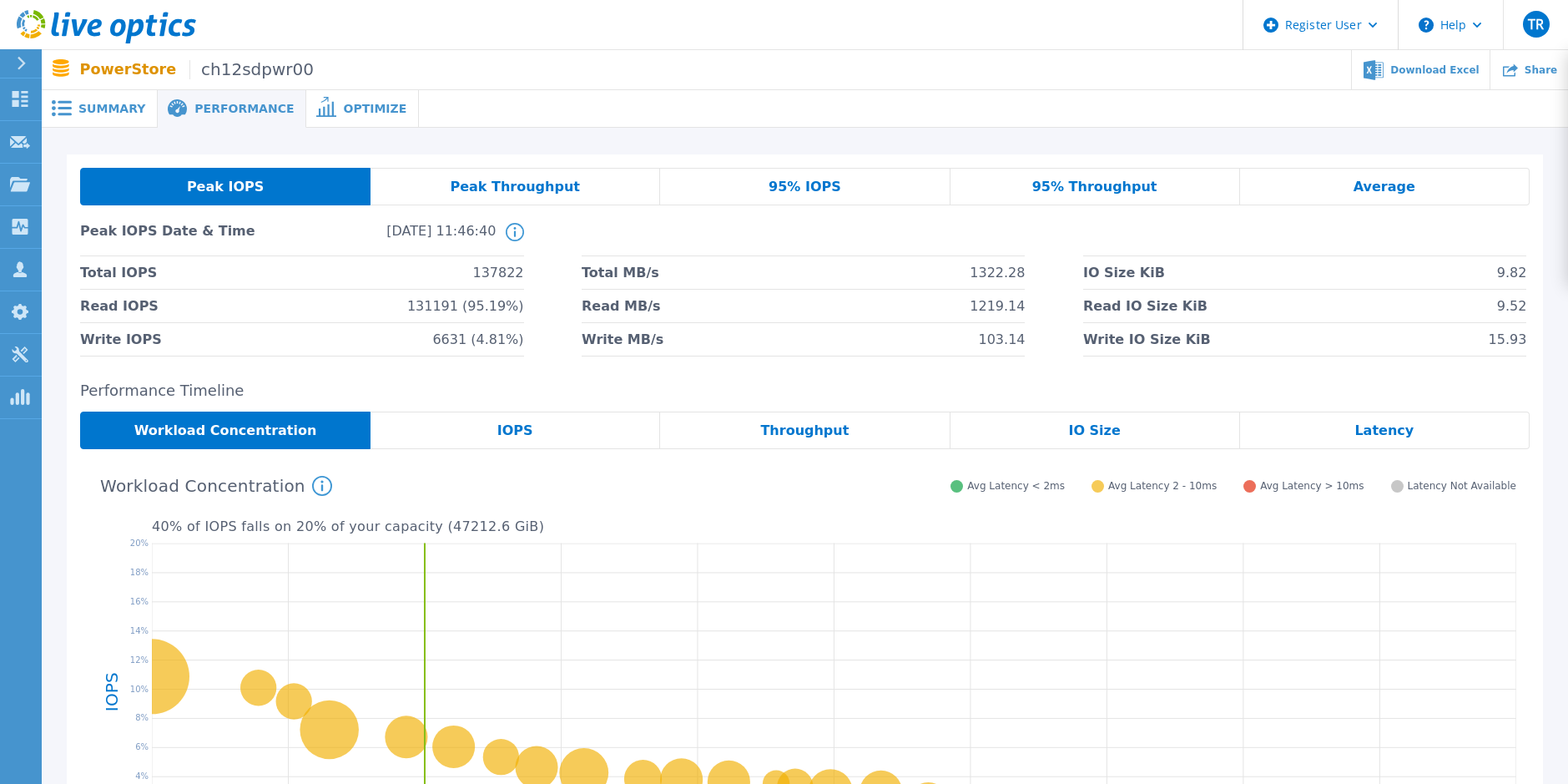
click at [472, 430] on div "IOPS" at bounding box center [515, 430] width 290 height 38
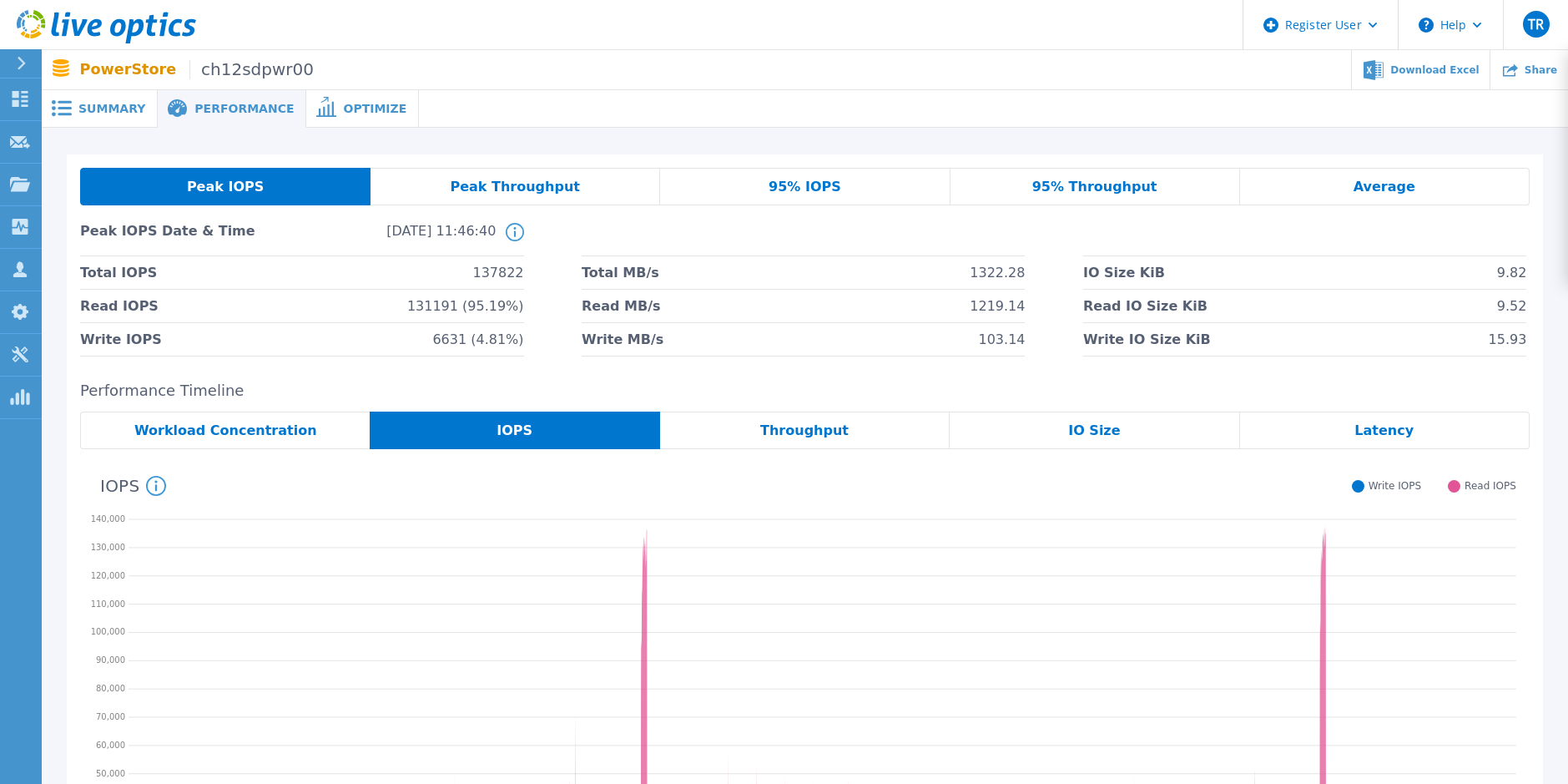
click at [68, 109] on rect at bounding box center [65, 107] width 14 height 3
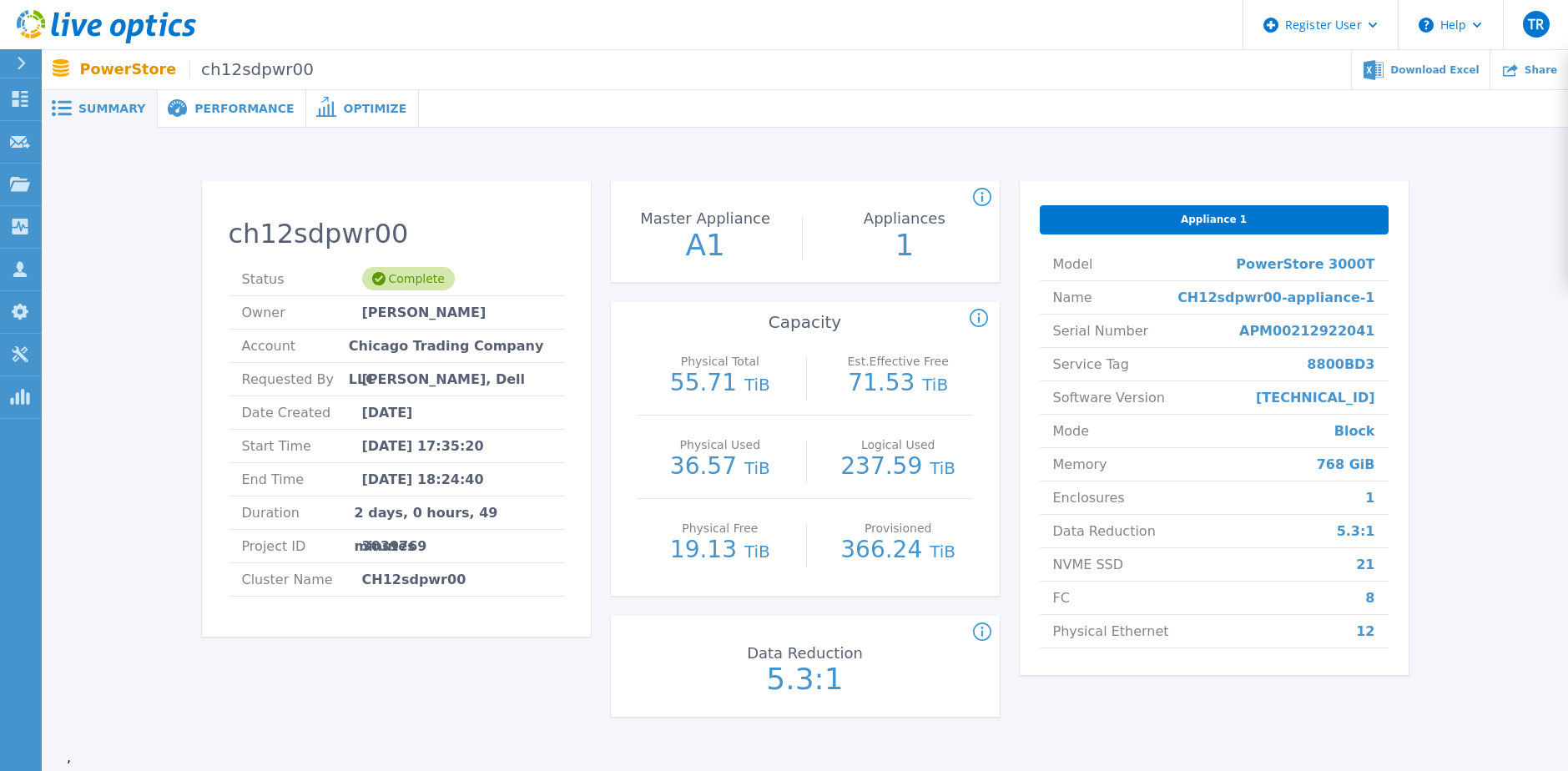
click at [257, 114] on span "Performance" at bounding box center [244, 108] width 100 height 11
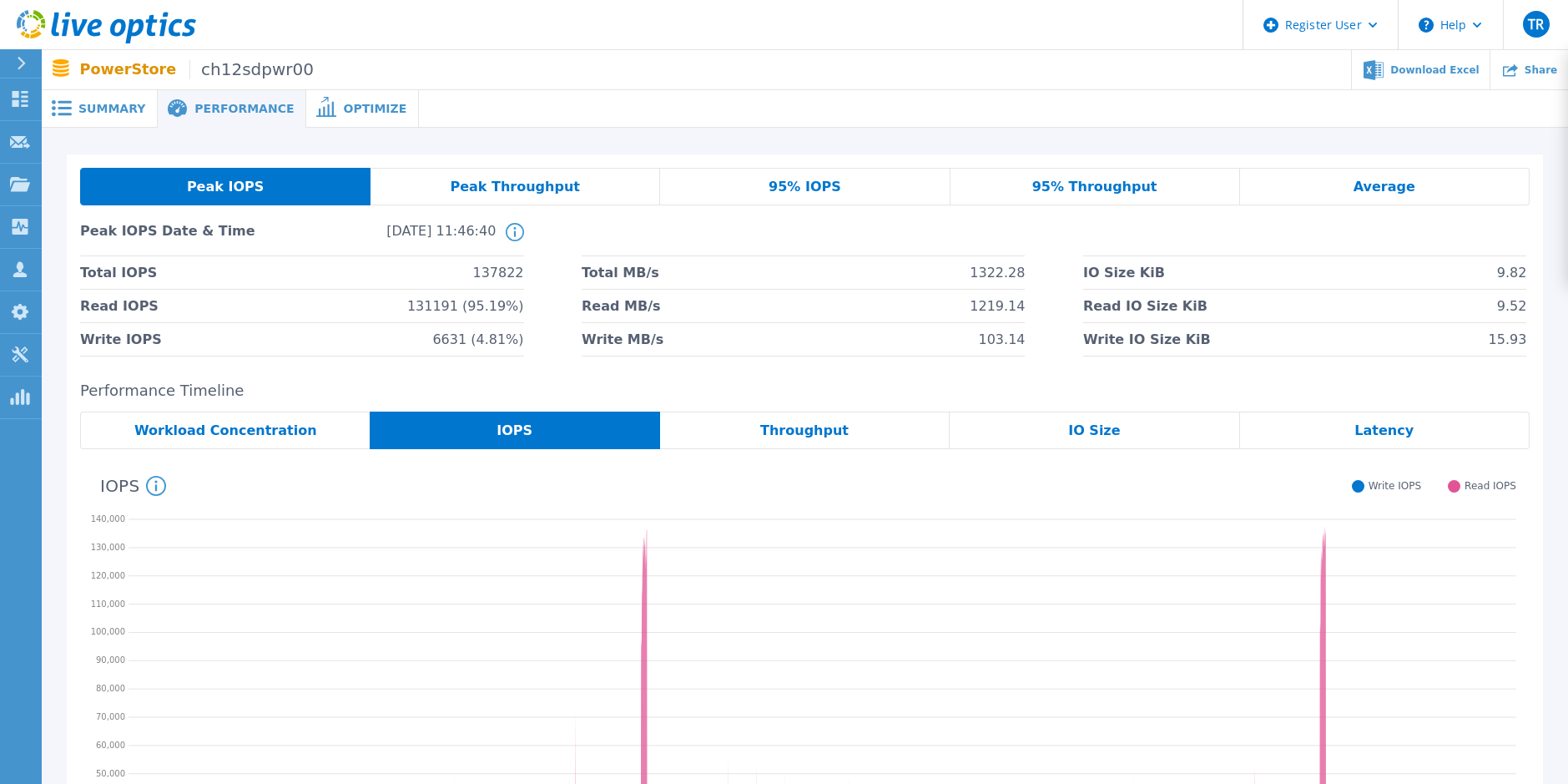
click at [128, 111] on span "Summary" at bounding box center [112, 108] width 67 height 11
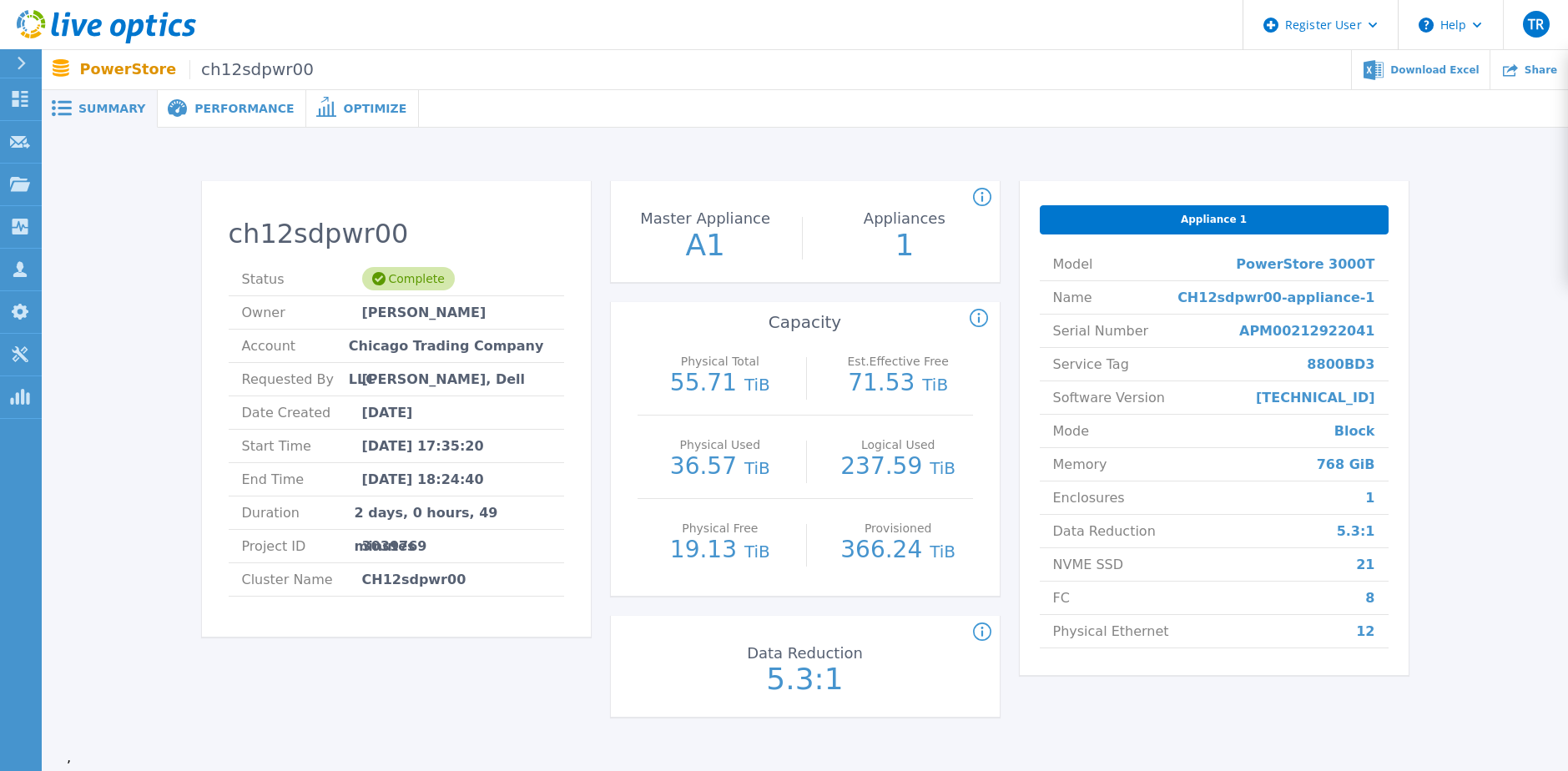
click at [1367, 564] on span "21" at bounding box center [1365, 565] width 18 height 32
click at [1470, 68] on span "Download Excel" at bounding box center [1434, 69] width 88 height 10
click at [1323, 333] on span "APM00212922041" at bounding box center [1307, 331] width 136 height 32
copy span "APM00212922041"
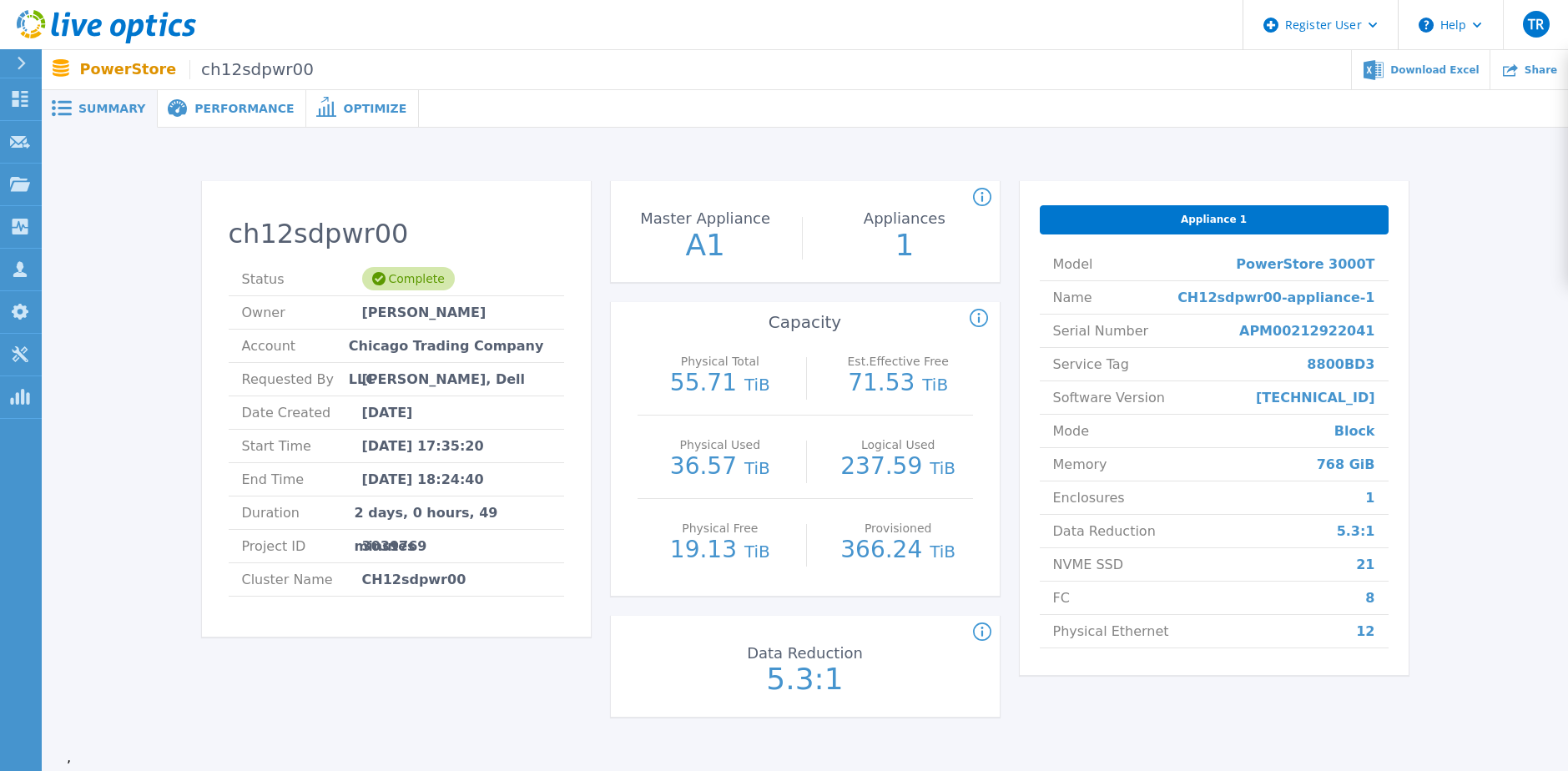
click at [251, 113] on span "Performance" at bounding box center [244, 108] width 100 height 11
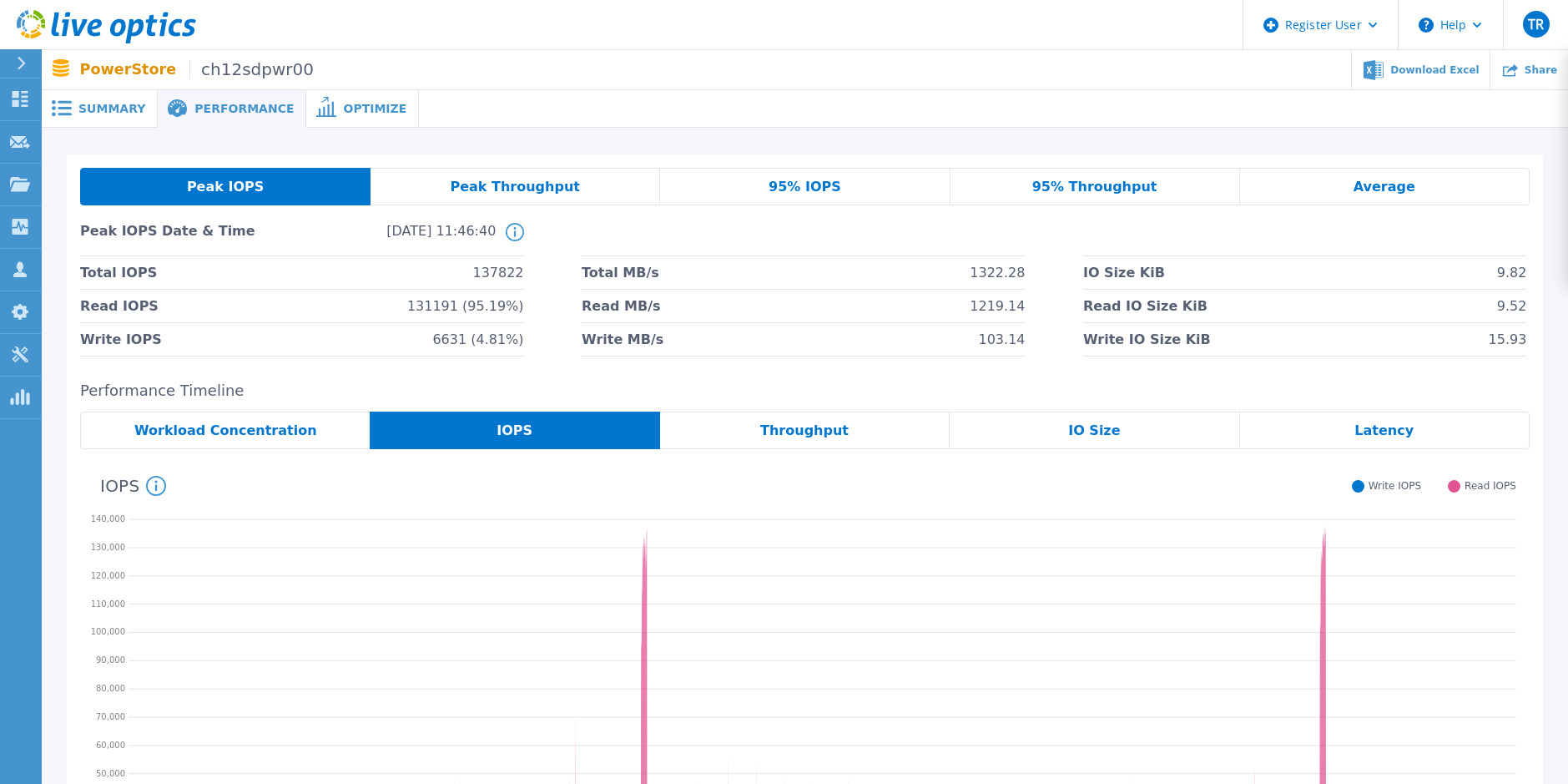
click at [786, 188] on span "95% IOPS" at bounding box center [805, 187] width 72 height 13
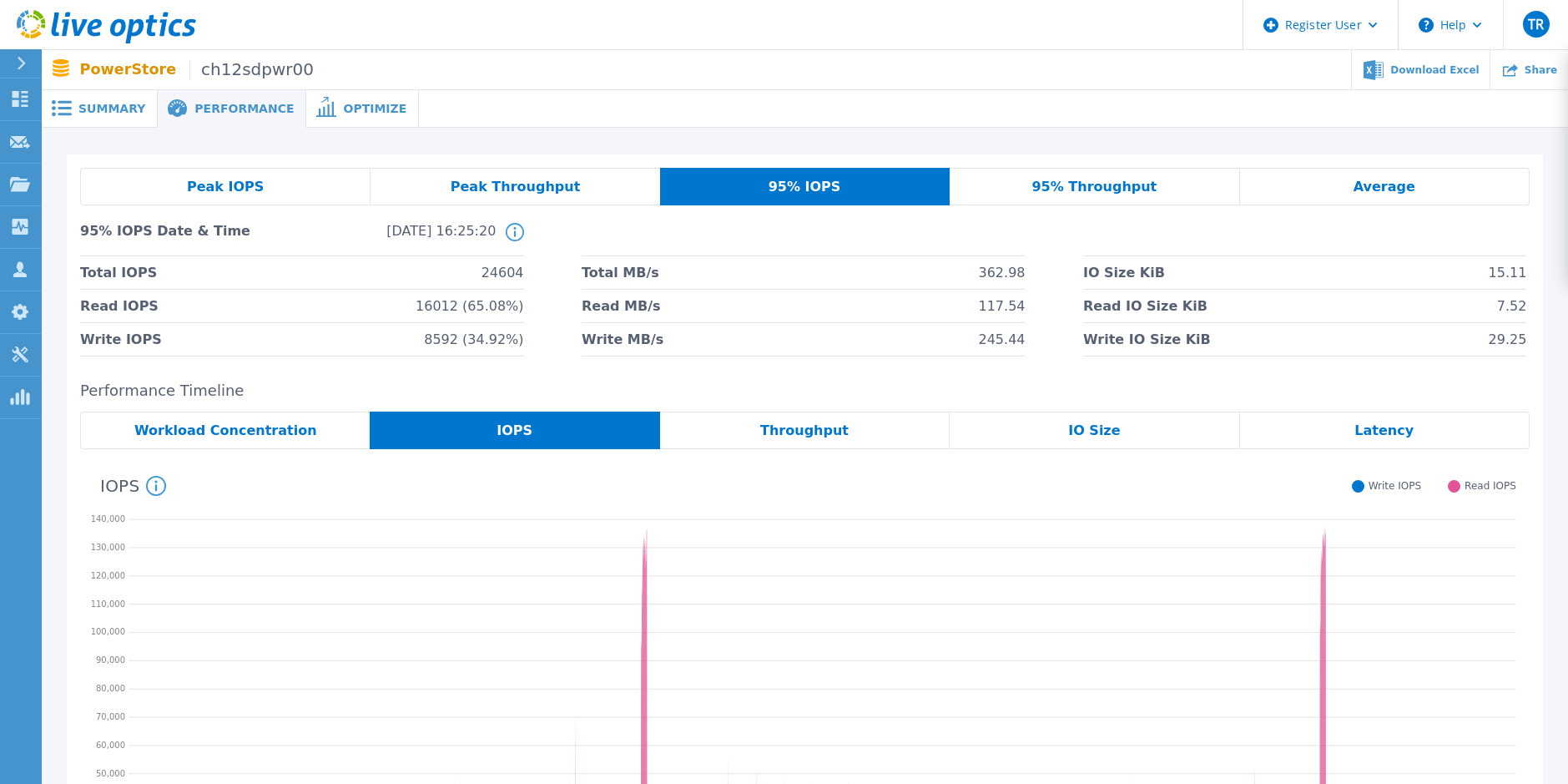
click at [343, 114] on span "Optimize" at bounding box center [374, 108] width 64 height 11
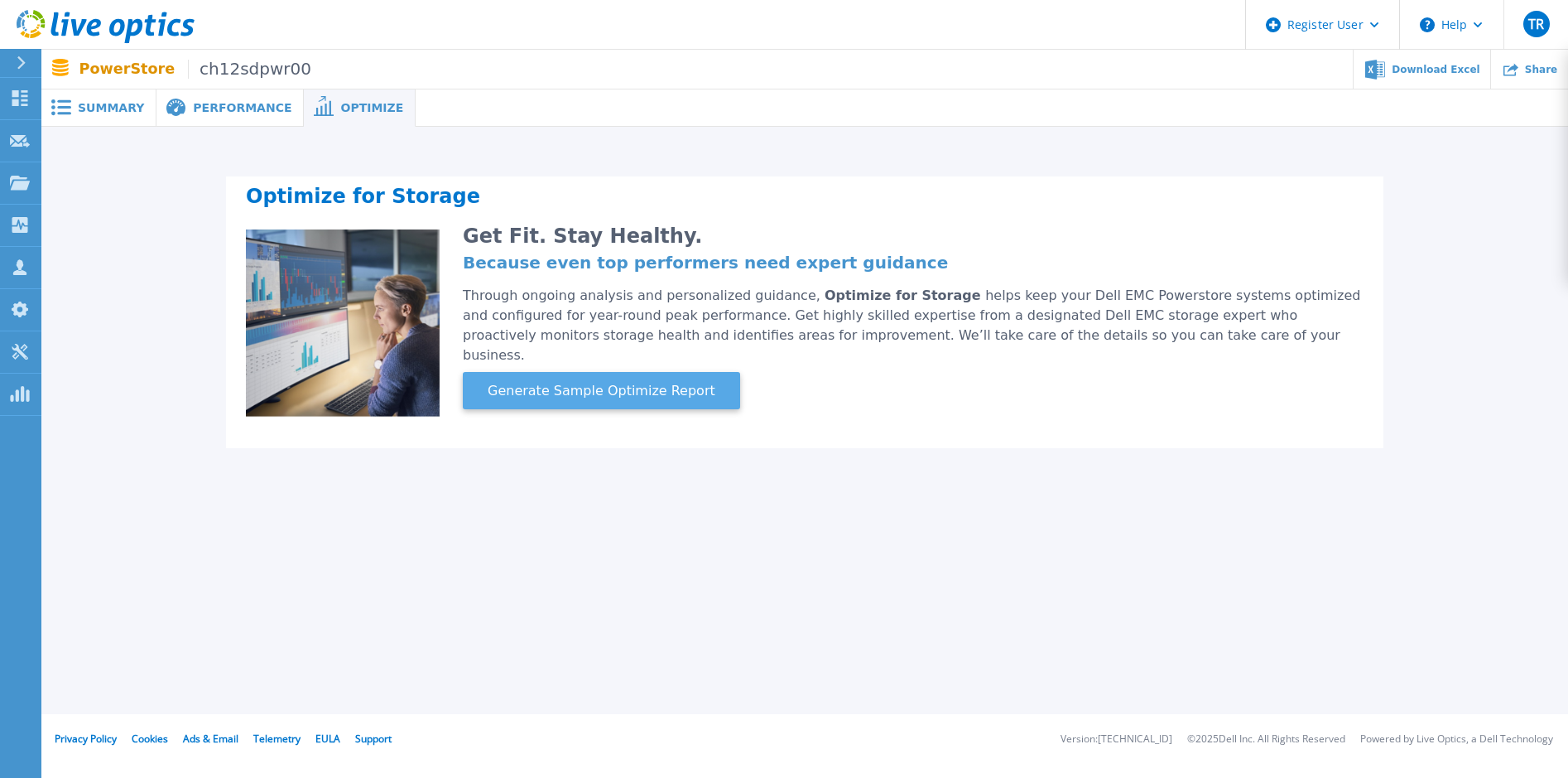
click at [602, 381] on span "Generate Sample Optimize Report" at bounding box center [602, 390] width 241 height 20
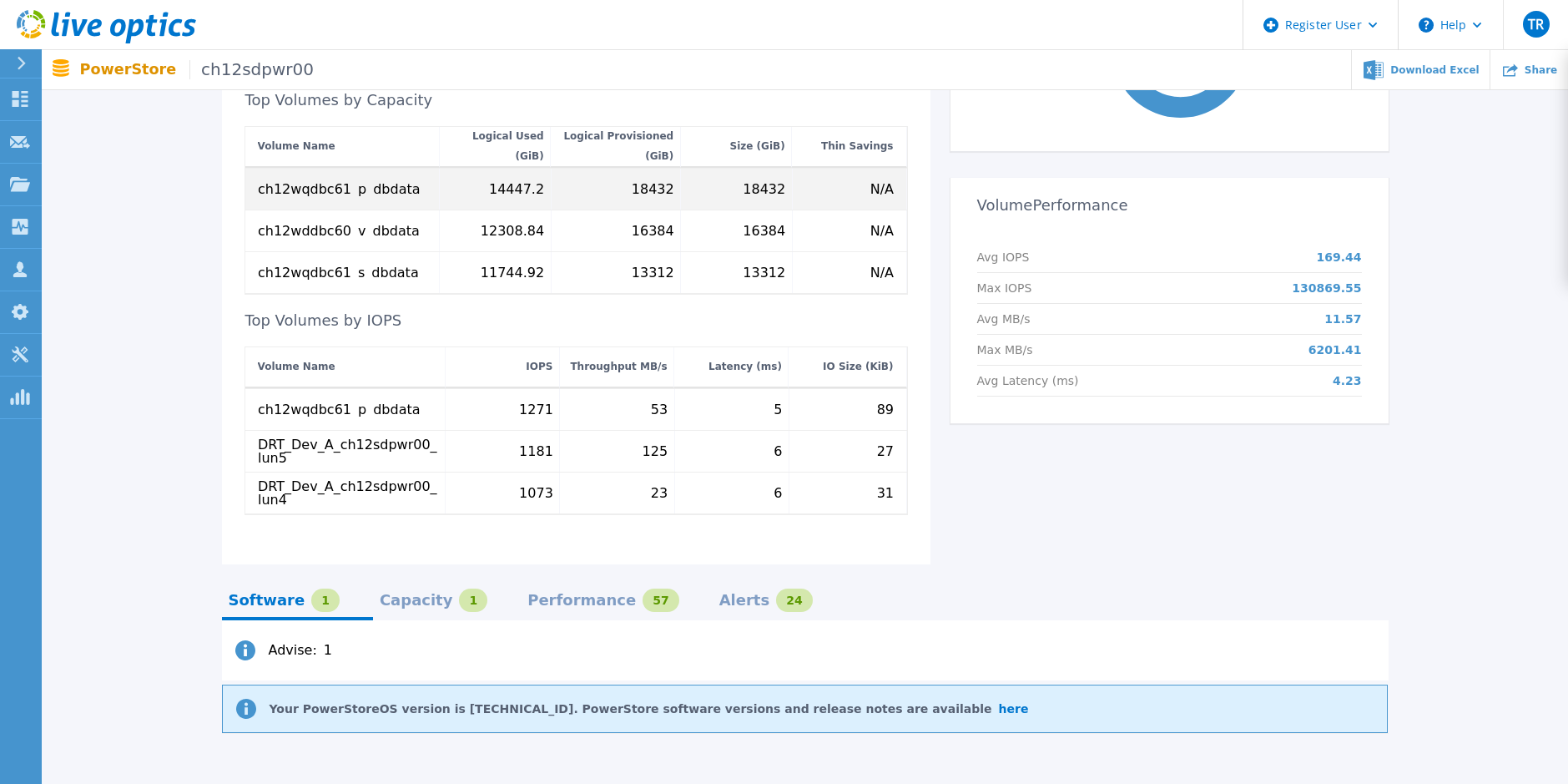
scroll to position [668, 0]
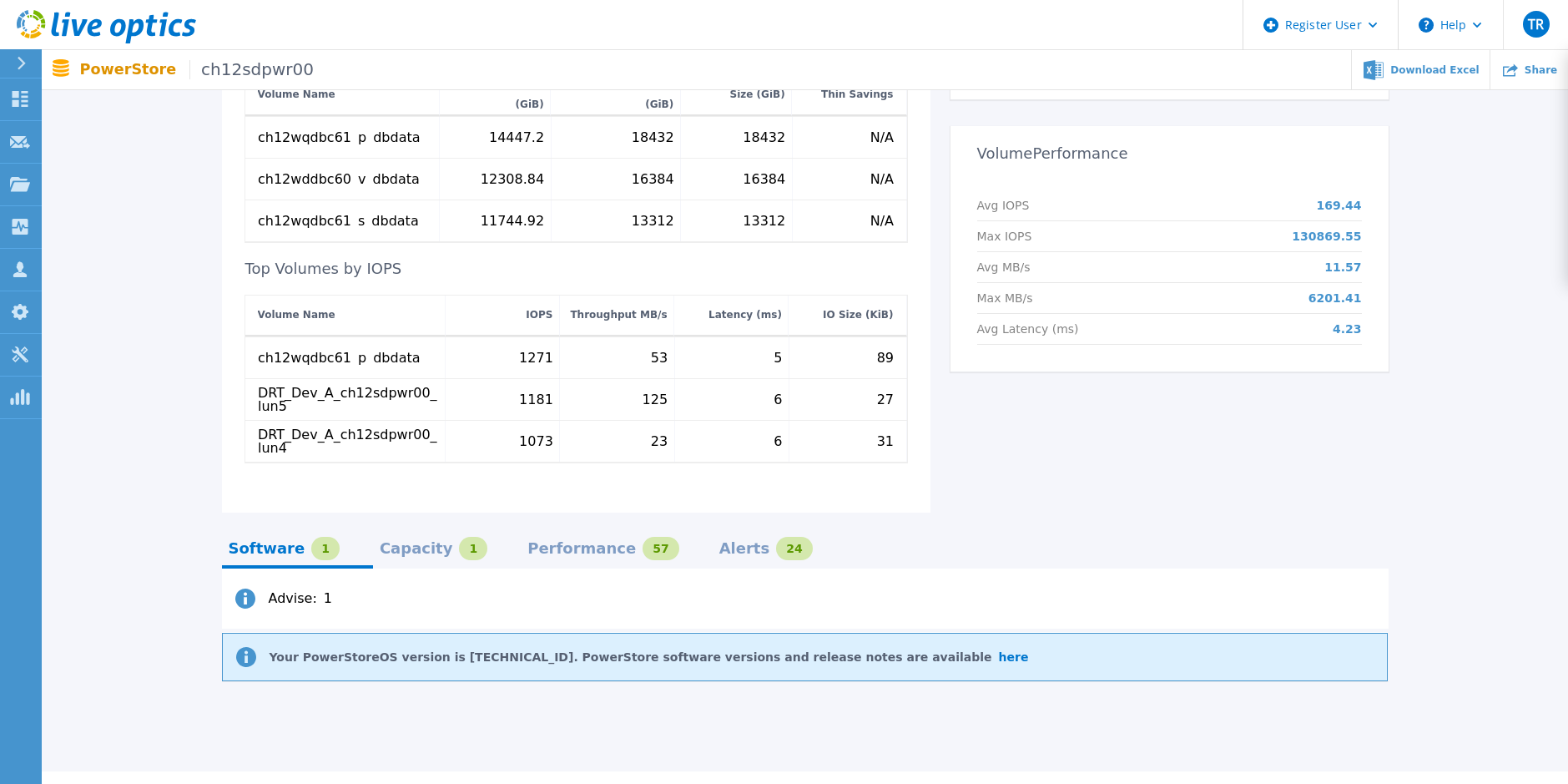
click at [719, 542] on div "Alerts" at bounding box center [745, 548] width 51 height 13
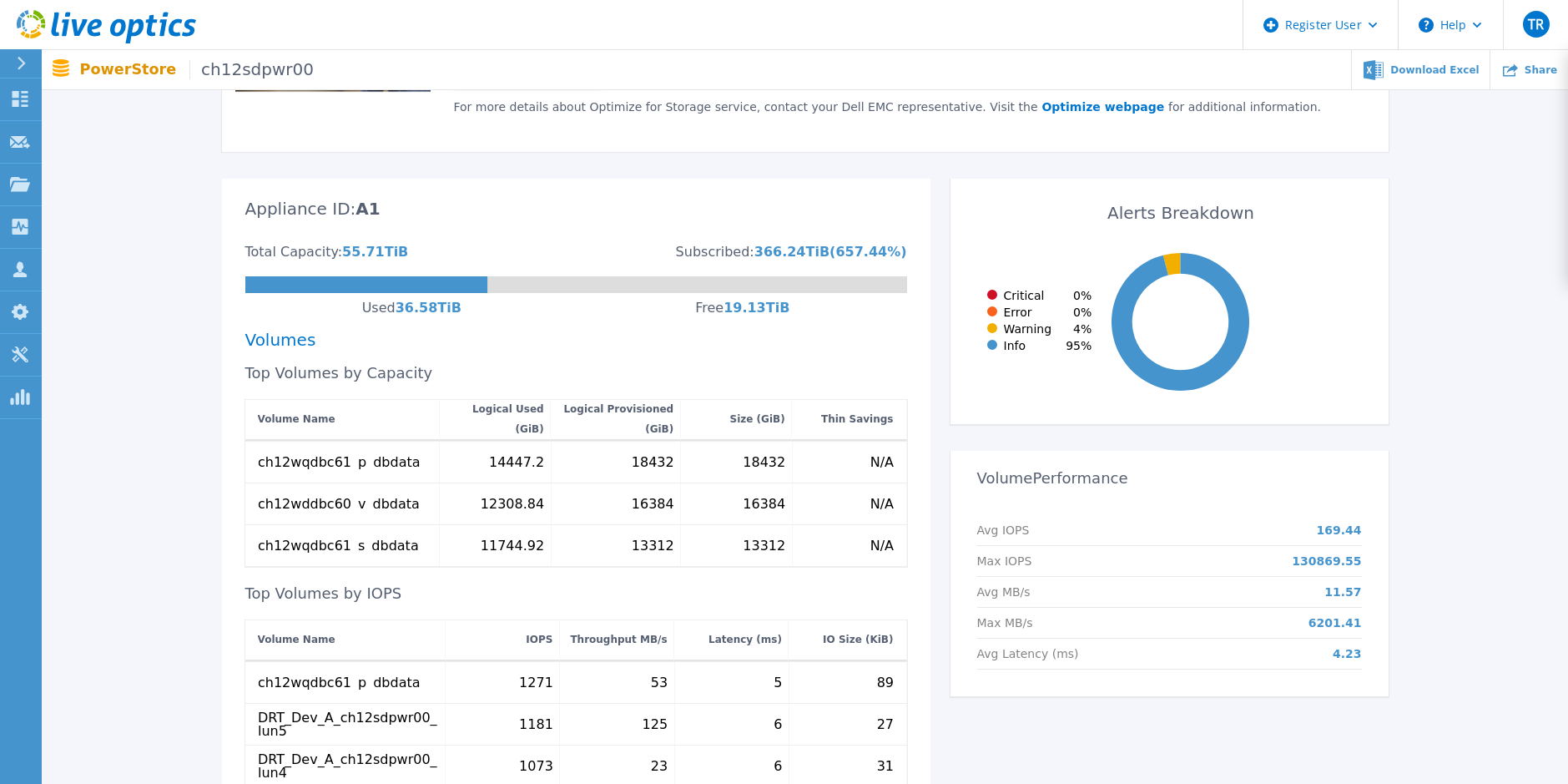
scroll to position [334, 0]
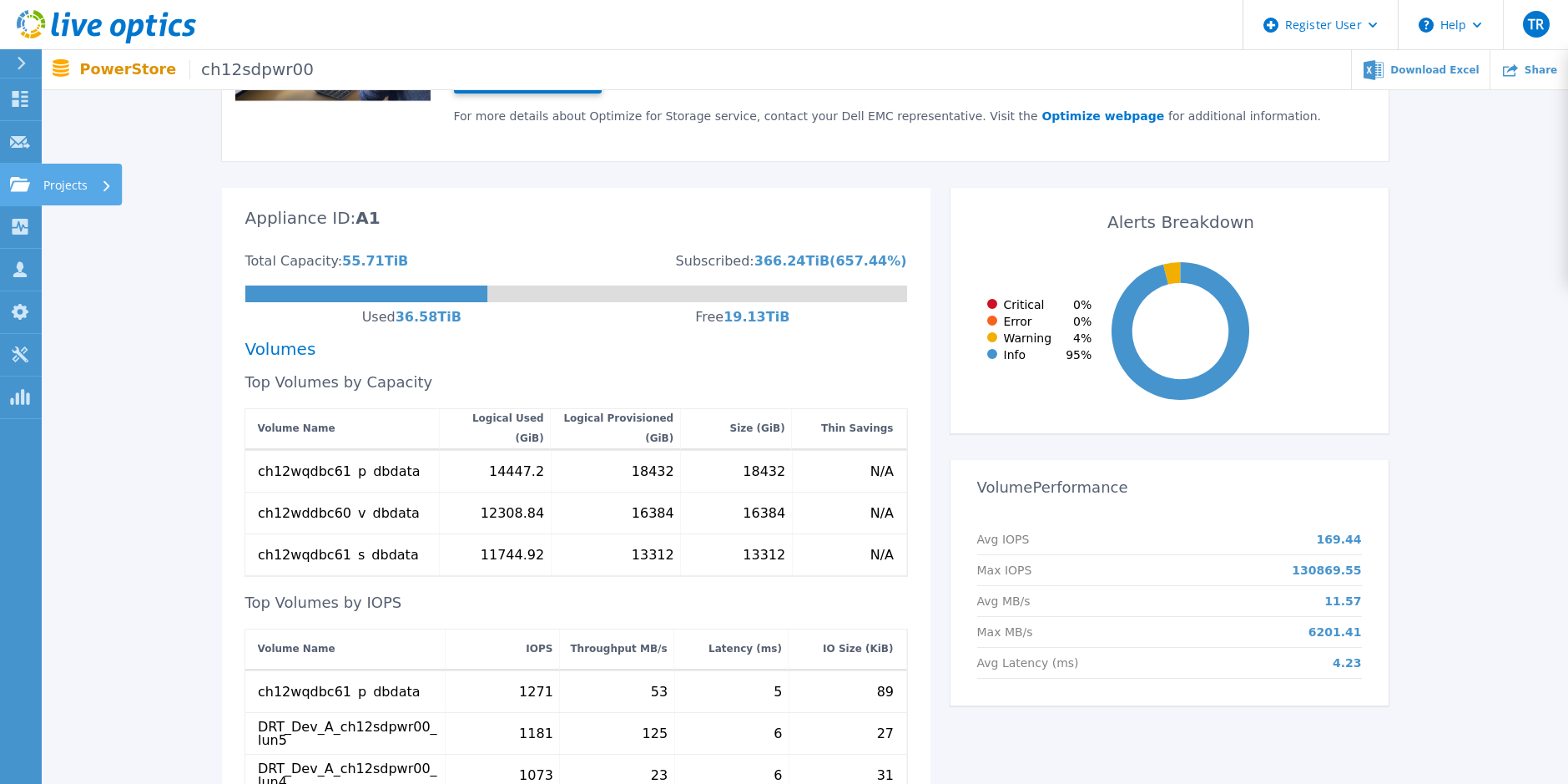
click at [19, 178] on icon at bounding box center [20, 183] width 20 height 14
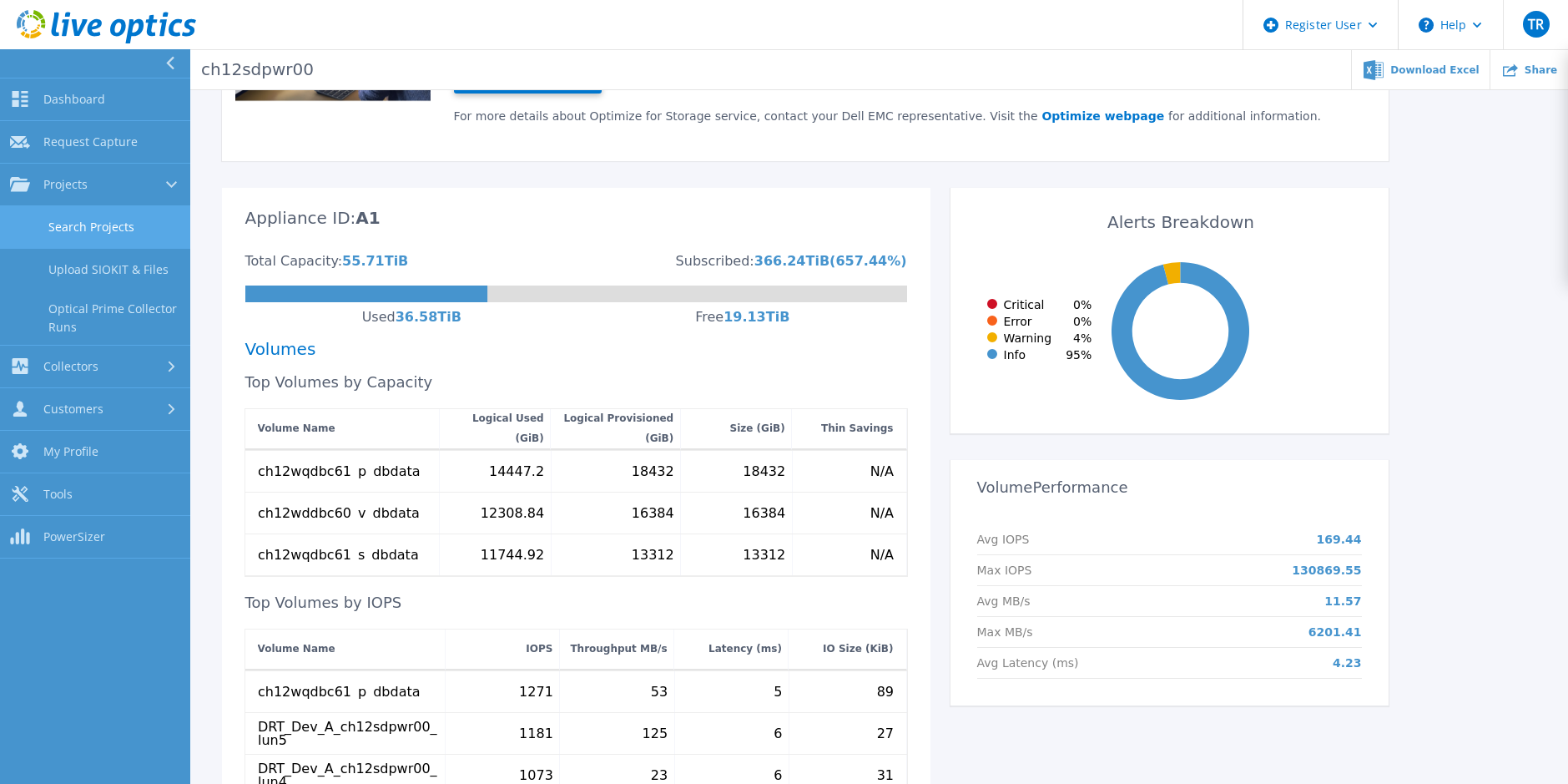
click at [108, 233] on link "Search Projects" at bounding box center [95, 227] width 190 height 43
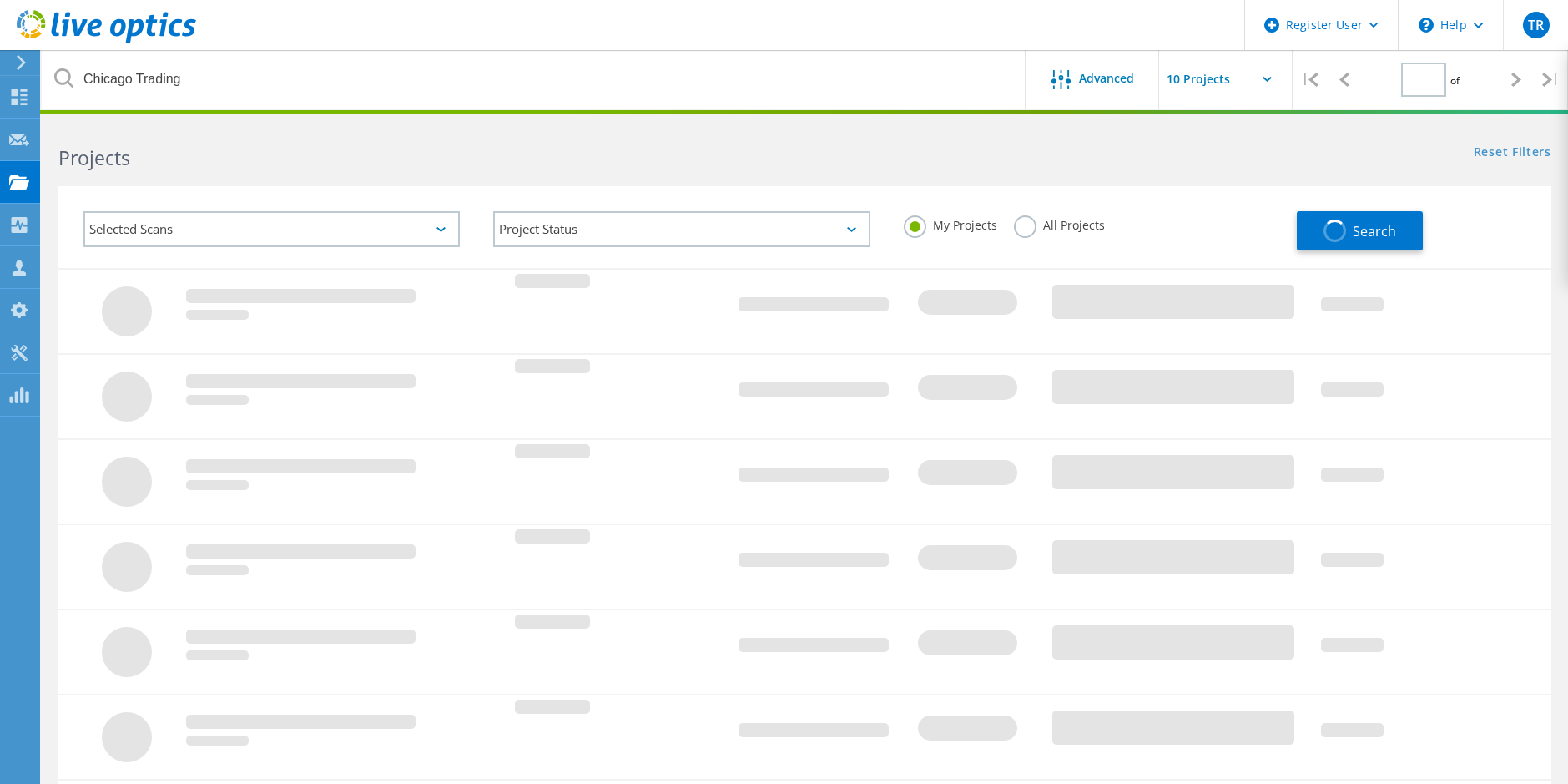
type input "1"
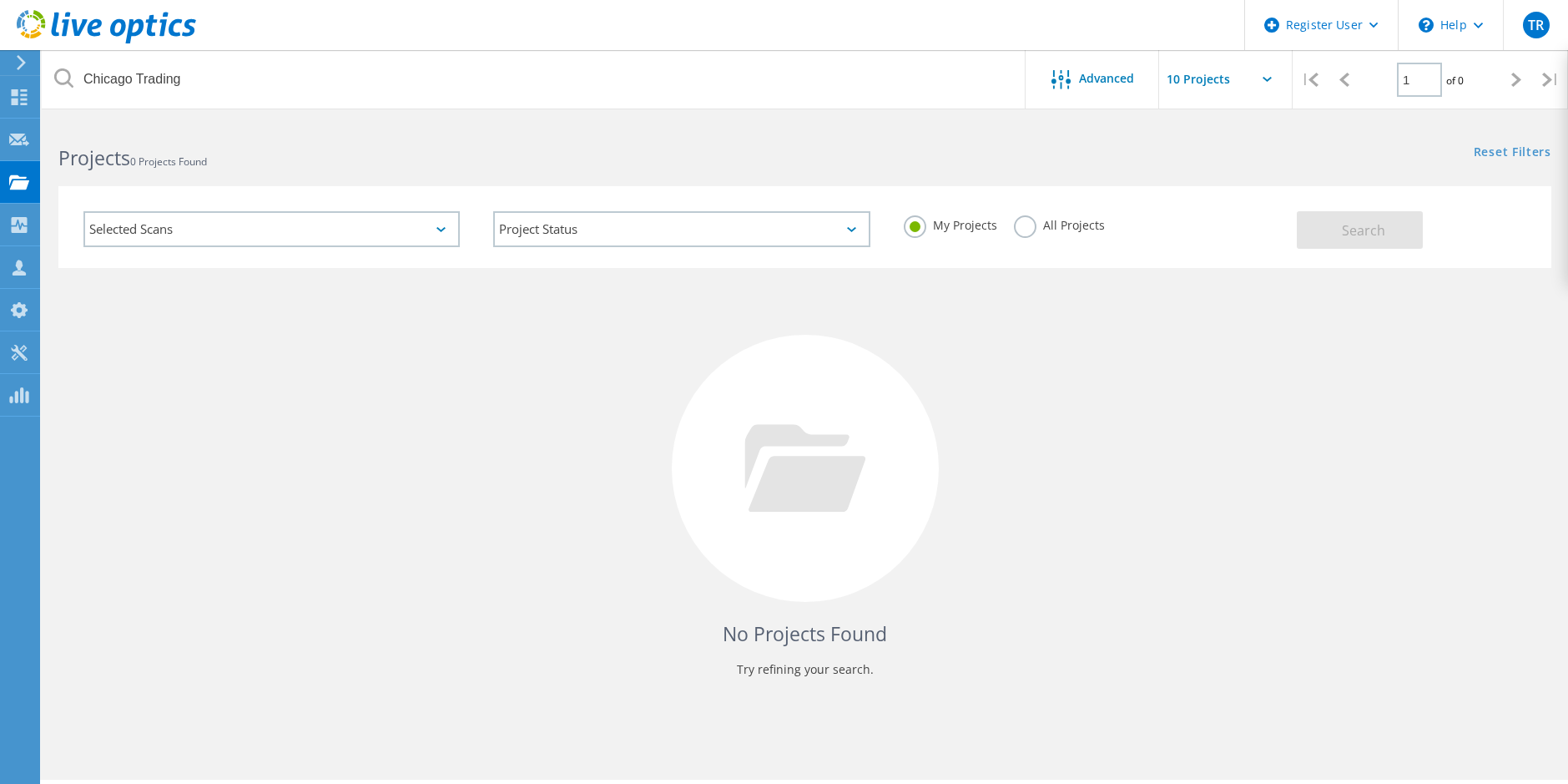
click at [1055, 220] on label "All Projects" at bounding box center [1060, 223] width 91 height 16
click at [0, 0] on input "All Projects" at bounding box center [0, 0] width 0 height 0
click at [1386, 220] on button "Search" at bounding box center [1360, 230] width 126 height 38
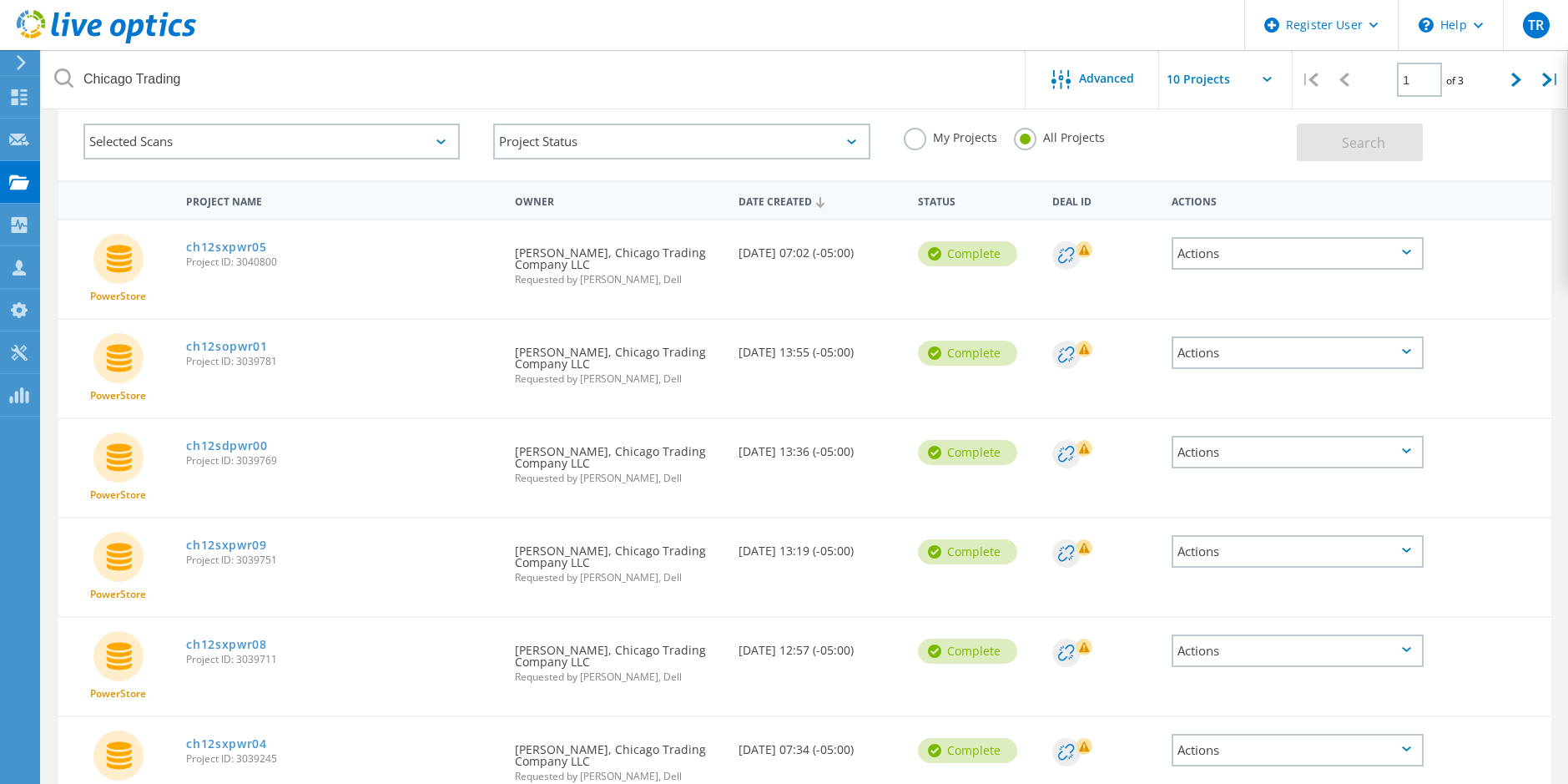
scroll to position [167, 0]
